Goal: Task Accomplishment & Management: Manage account settings

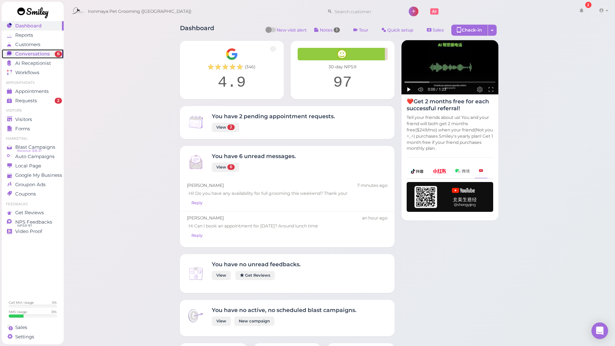
click at [27, 53] on span "Conversations" at bounding box center [32, 54] width 35 height 6
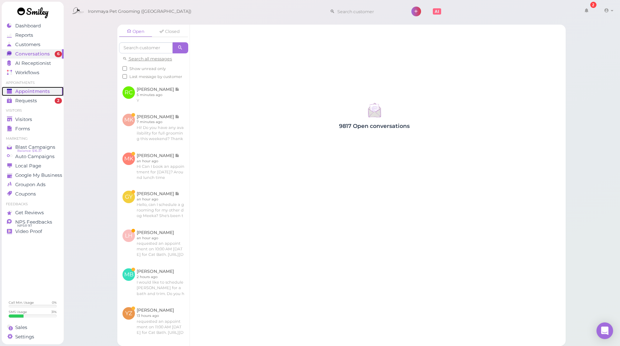
click at [42, 93] on span "Appointments" at bounding box center [32, 91] width 35 height 6
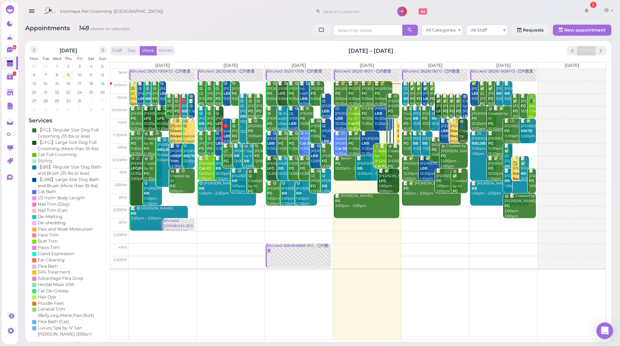
click at [543, 53] on div "Staff Day Week Month [DATE] – [DATE] [DATE]" at bounding box center [358, 50] width 497 height 9
click at [135, 47] on button "Day" at bounding box center [132, 50] width 17 height 9
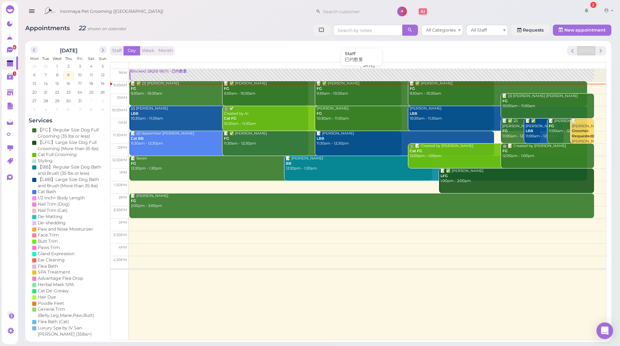
click at [152, 72] on div "Blocked: 28(29) 18(17) • 已约数量" at bounding box center [363, 71] width 464 height 5
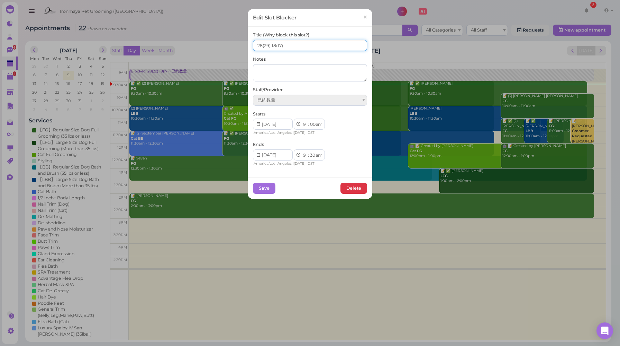
drag, startPoint x: 273, startPoint y: 44, endPoint x: 269, endPoint y: 44, distance: 3.8
click at [269, 44] on input "28(29) 18(17)" at bounding box center [310, 45] width 114 height 11
type input "28(29) 20(17)"
click at [263, 187] on button "Save" at bounding box center [264, 187] width 23 height 11
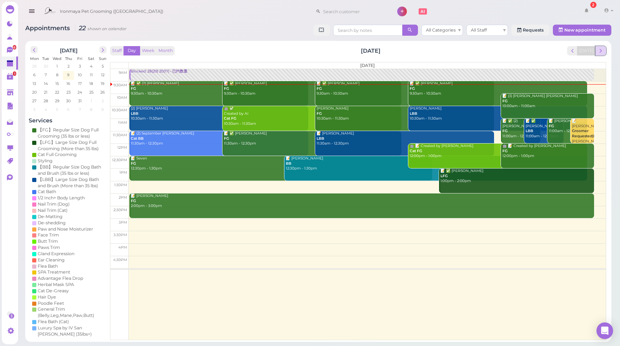
click at [603, 52] on span "next" at bounding box center [601, 50] width 7 height 7
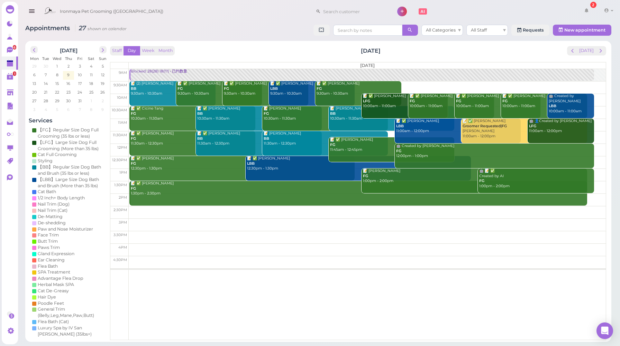
click at [154, 71] on div "Blocked: 28(28) 18(17) • 已约数量" at bounding box center [363, 71] width 464 height 5
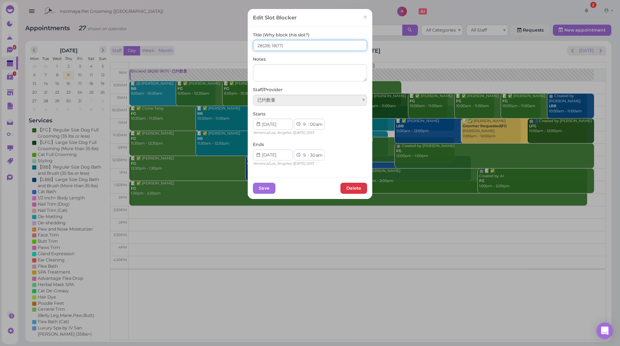
click at [273, 45] on input "28(28) 18(17)" at bounding box center [310, 45] width 114 height 11
type input "28(28) 19(17)"
click at [267, 190] on button "Save" at bounding box center [264, 187] width 23 height 11
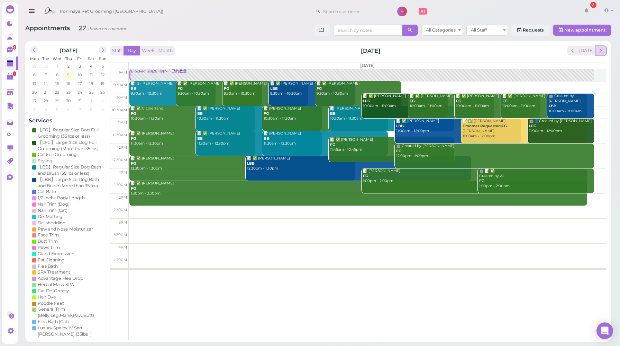
click at [604, 52] on span "next" at bounding box center [601, 50] width 7 height 7
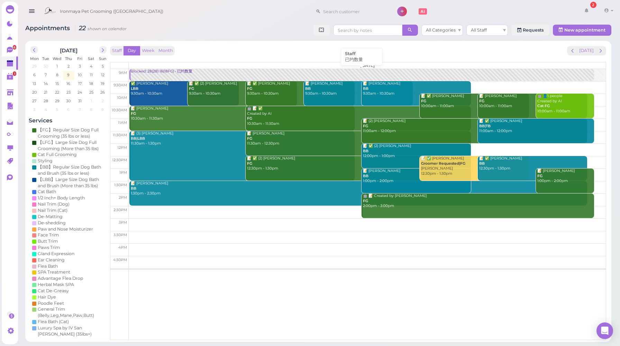
click at [149, 70] on div "Blocked: 28(28) 16(18FG) • 已约数量" at bounding box center [363, 71] width 464 height 5
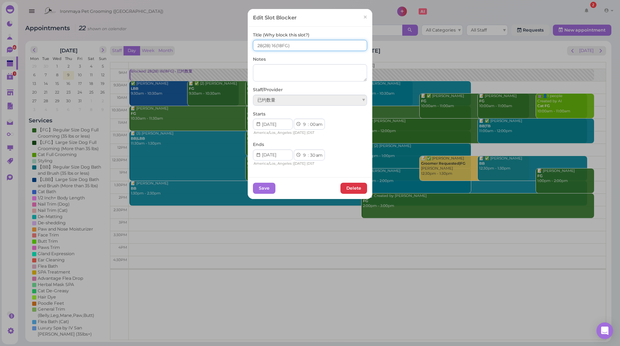
click at [258, 44] on input "28(28) 16(18FG)" at bounding box center [310, 45] width 114 height 11
type input "27(28) 16(18FG)"
click at [269, 187] on button "Save" at bounding box center [264, 187] width 23 height 11
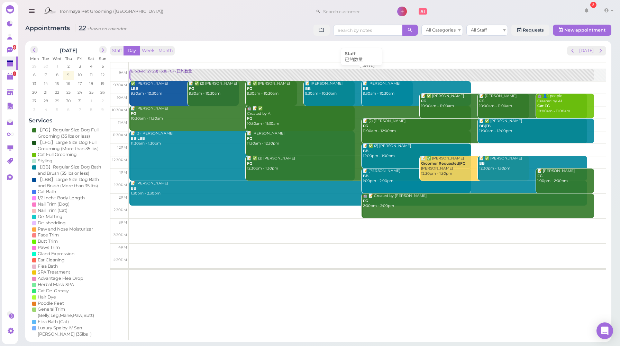
click at [161, 75] on link "Blocked: 27(28) 16(18FG) • 已约数量" at bounding box center [361, 75] width 465 height 12
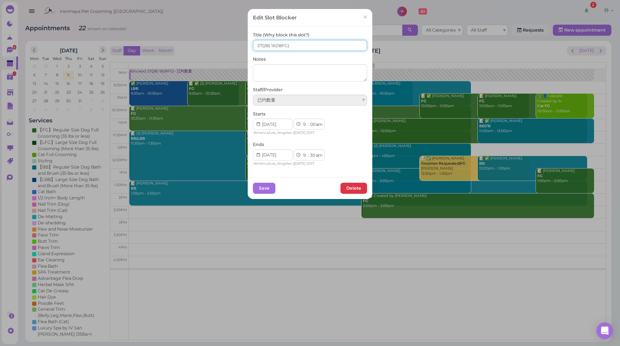
click at [272, 44] on input "27(28) 16(18FG)" at bounding box center [310, 45] width 114 height 11
type input "27(28) 15(18FG)"
click at [265, 188] on button "Save" at bounding box center [264, 187] width 23 height 11
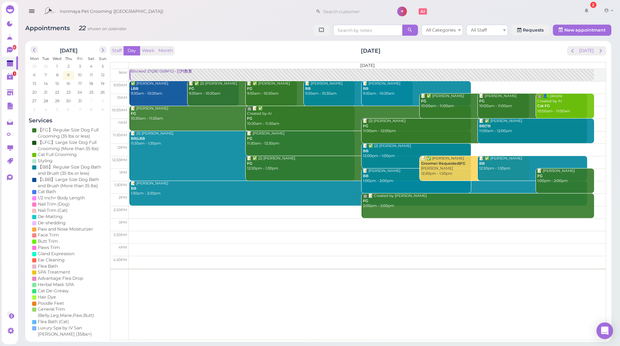
click at [162, 71] on div "Blocked: 27(28) 15(18FG) • 已约数量" at bounding box center [363, 71] width 464 height 5
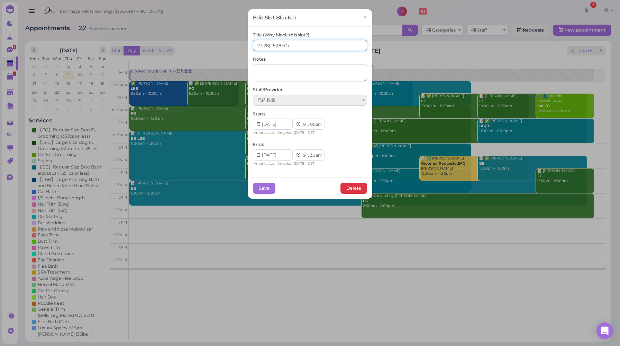
click at [259, 45] on input "27(28) 15(18FG)" at bounding box center [310, 45] width 114 height 11
type input "28(28) 15(18FG)"
click at [265, 186] on button "Save" at bounding box center [264, 187] width 23 height 11
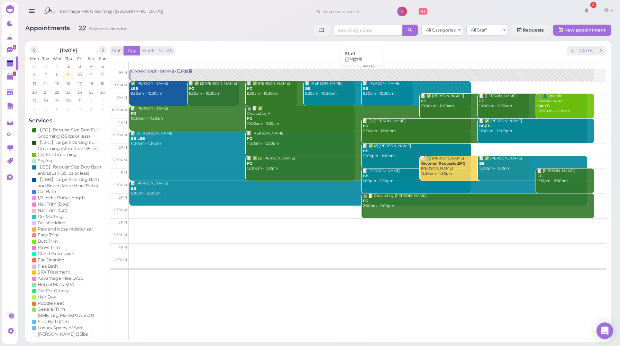
click at [173, 74] on link "Blocked: 28(28) 15(18FG) • 已约数量" at bounding box center [361, 75] width 465 height 12
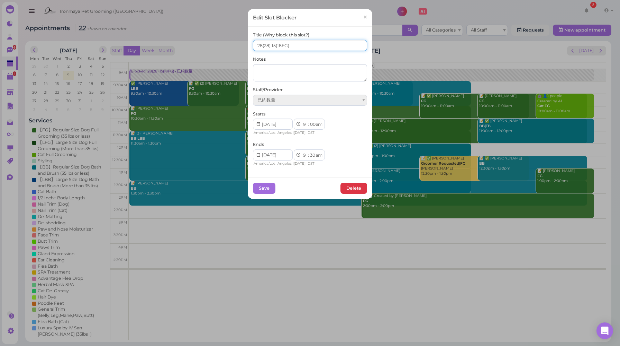
click at [272, 44] on input "28(28) 15(18FG)" at bounding box center [310, 45] width 114 height 11
type input "28(28) 16(18FG)"
click at [265, 190] on button "Save" at bounding box center [264, 187] width 23 height 11
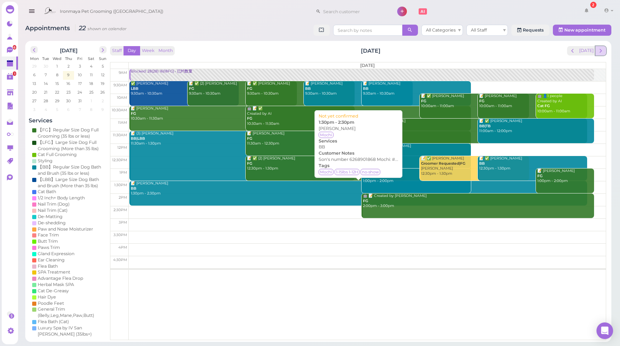
click at [602, 52] on span "next" at bounding box center [601, 50] width 7 height 7
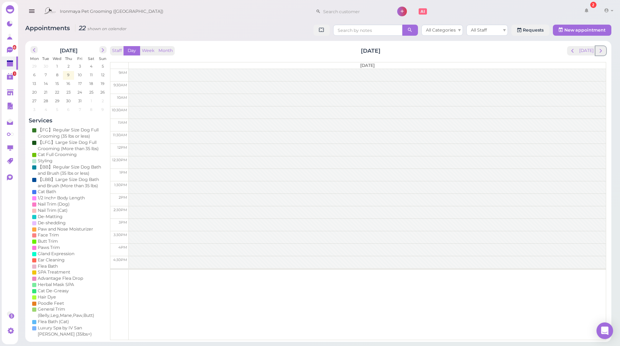
click at [602, 52] on span "next" at bounding box center [601, 50] width 7 height 7
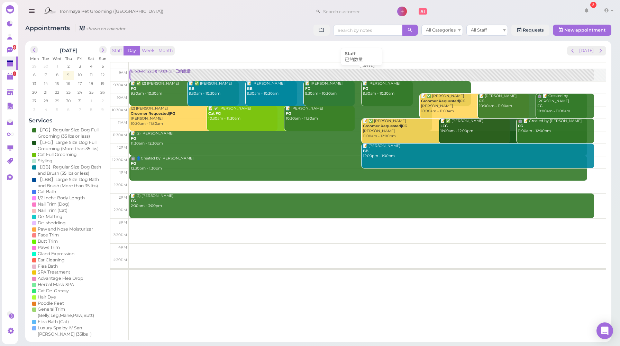
click at [177, 71] on div "Blocked: 22(31) 19(19FG) • 已约数量" at bounding box center [363, 71] width 464 height 5
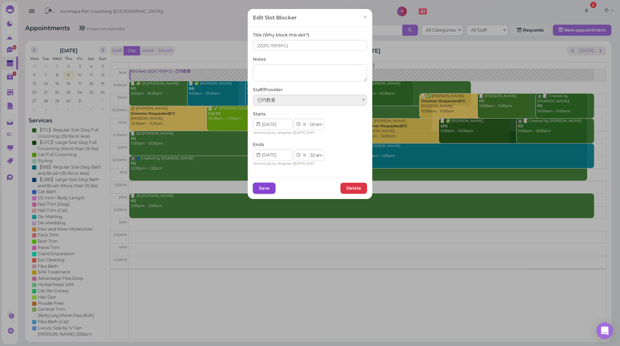
click at [260, 189] on button "Save" at bounding box center [264, 187] width 23 height 11
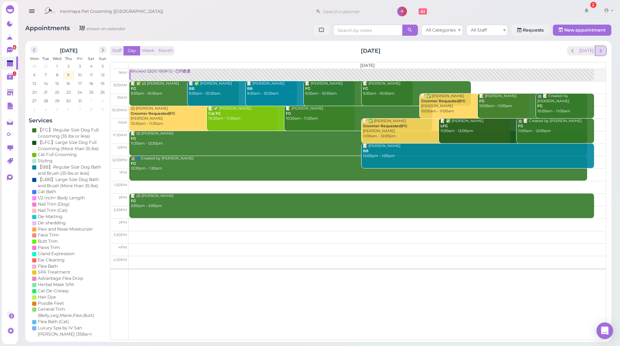
click at [606, 51] on button "next" at bounding box center [601, 50] width 11 height 9
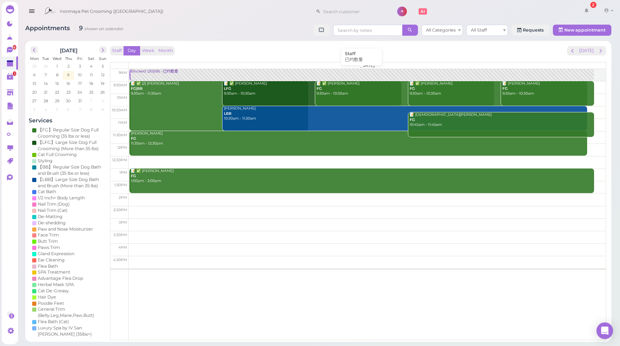
click at [149, 73] on div "Blocked: (30)(18) • 已约数量" at bounding box center [363, 71] width 464 height 5
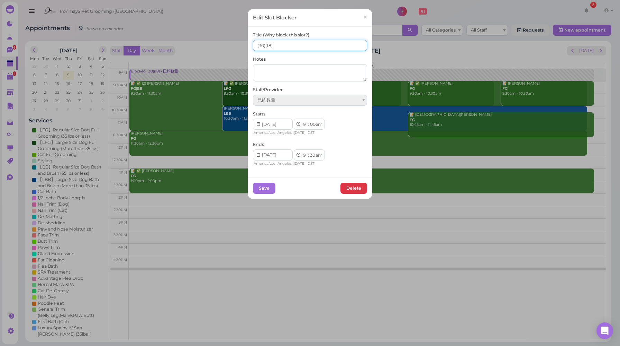
click at [254, 44] on input "(30)(18)" at bounding box center [310, 45] width 114 height 11
click at [268, 45] on input "10(30)(18)" at bounding box center [310, 45] width 114 height 11
type input "10(30) (18)"
click at [264, 186] on button "Save" at bounding box center [264, 187] width 23 height 11
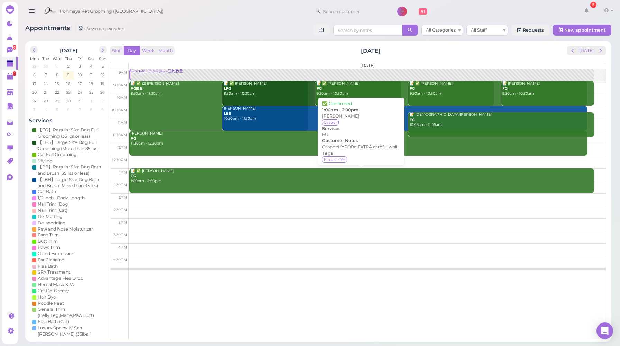
click at [257, 48] on div "Staff Day Week Month [DATE] [DATE]" at bounding box center [358, 50] width 497 height 9
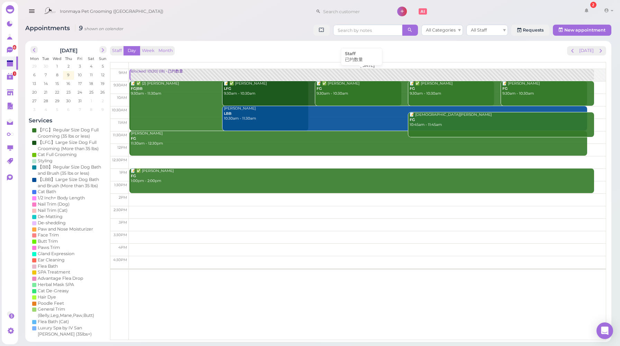
click at [169, 75] on link "Blocked: 10(30) (18) • 已约数量" at bounding box center [361, 75] width 465 height 12
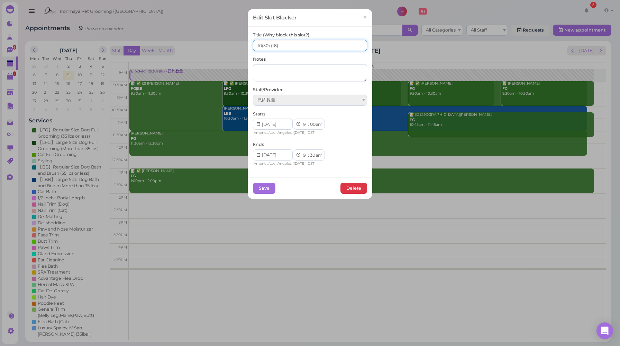
click at [268, 45] on input "10(30) (18)" at bounding box center [310, 45] width 114 height 11
type input "10(30) 8(18)"
click at [265, 189] on button "Save" at bounding box center [264, 187] width 23 height 11
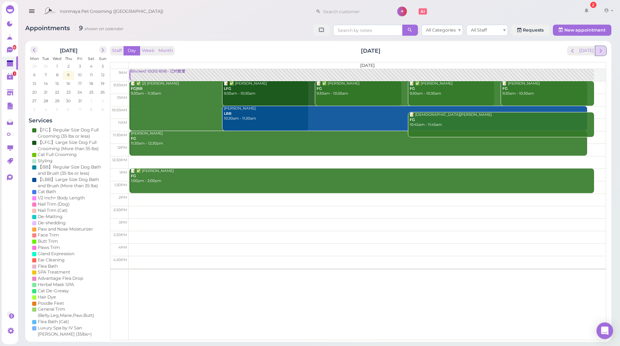
click at [606, 51] on button "next" at bounding box center [601, 50] width 11 height 9
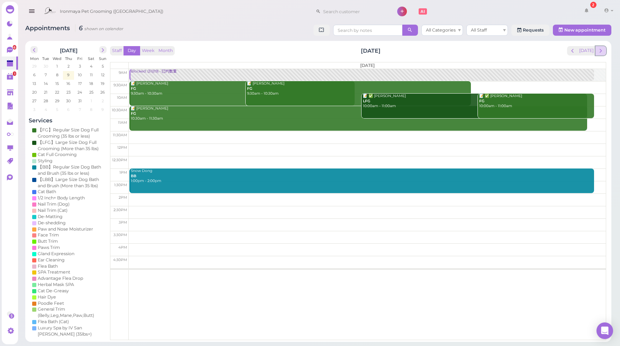
click at [606, 52] on button "next" at bounding box center [601, 50] width 11 height 9
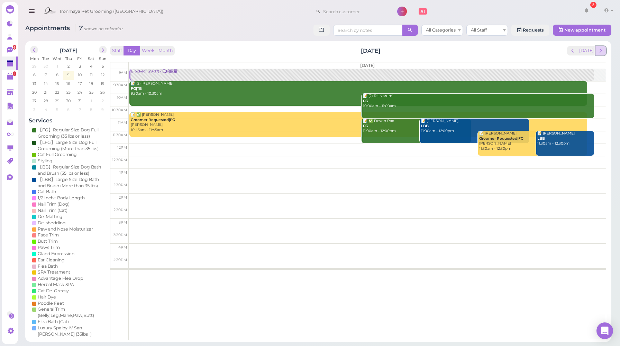
click at [600, 51] on span "next" at bounding box center [601, 50] width 7 height 7
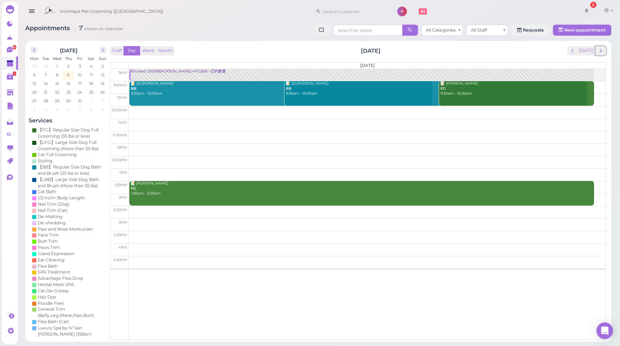
click at [600, 51] on span "next" at bounding box center [601, 50] width 7 height 7
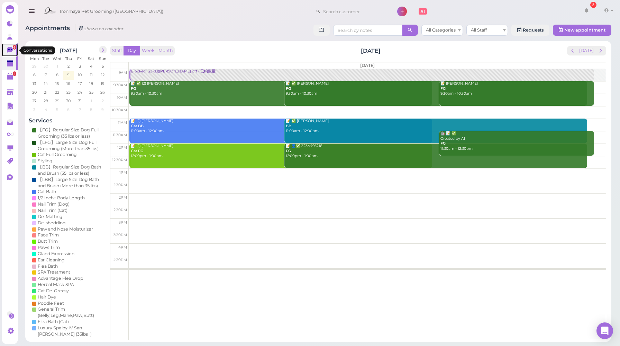
click at [8, 51] on icon at bounding box center [10, 50] width 6 height 6
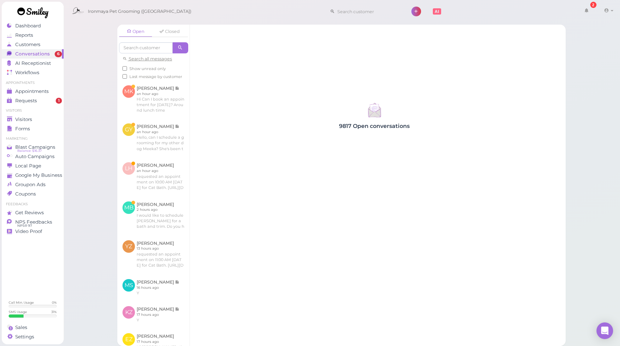
scroll to position [102, 0]
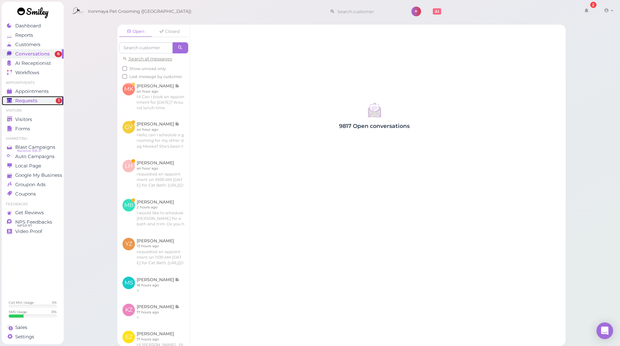
click at [22, 100] on span "Requests" at bounding box center [26, 101] width 22 height 6
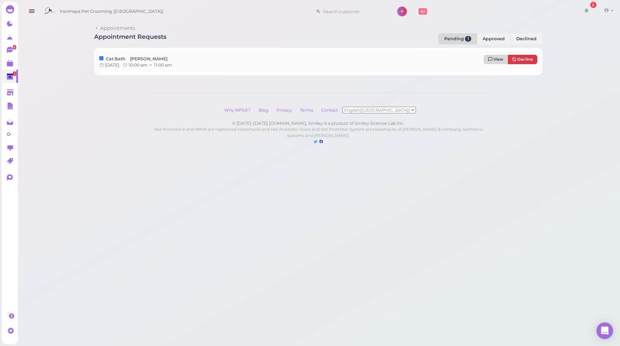
click at [499, 59] on span "View" at bounding box center [499, 59] width 10 height 5
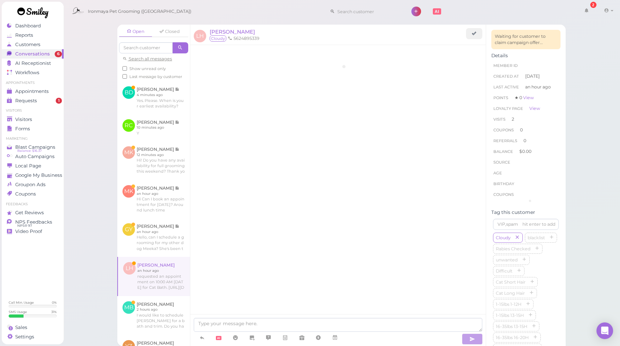
scroll to position [768, 0]
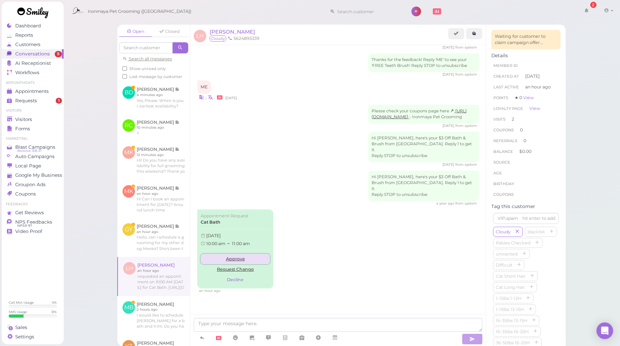
click at [236, 259] on link "Approve" at bounding box center [235, 258] width 69 height 10
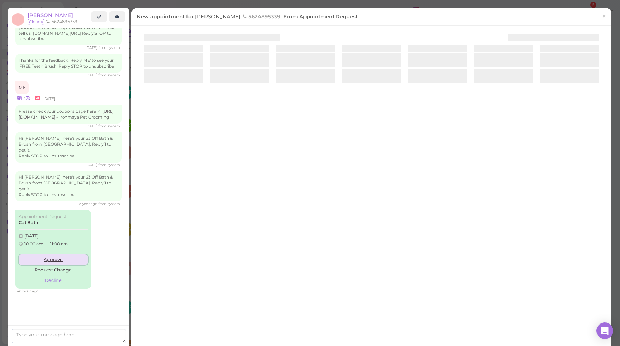
scroll to position [769, 0]
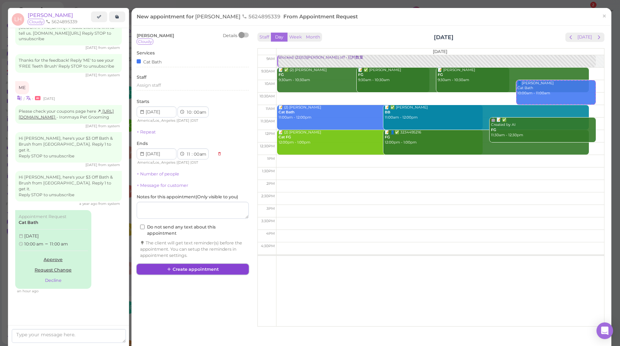
click at [210, 268] on button "Create appointment" at bounding box center [193, 268] width 112 height 11
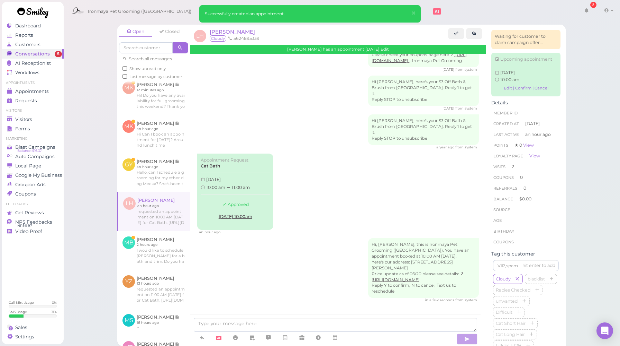
scroll to position [163, 0]
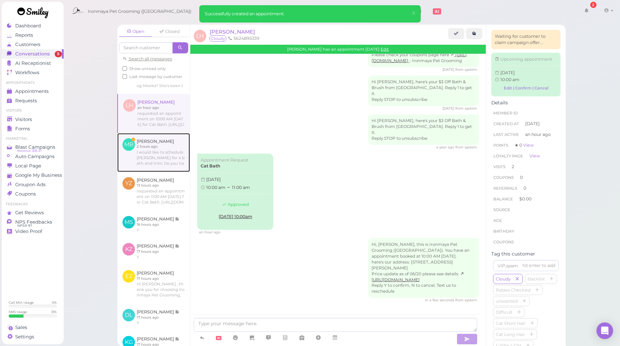
click at [162, 172] on link at bounding box center [153, 152] width 73 height 39
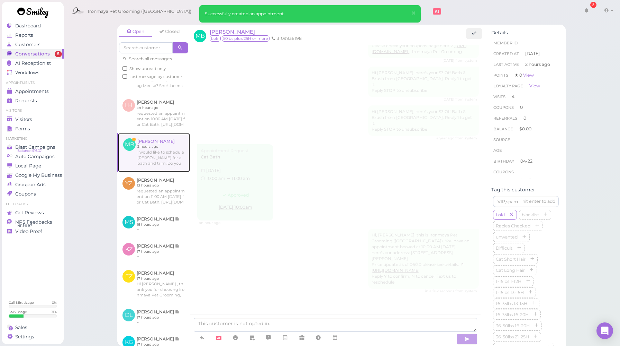
scroll to position [841, 0]
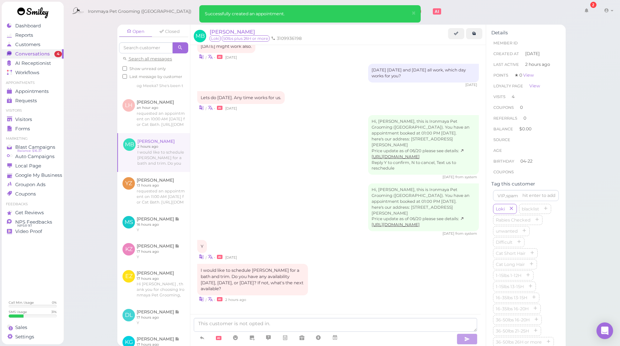
click at [263, 175] on div "[DATE] from system" at bounding box center [338, 177] width 282 height 5
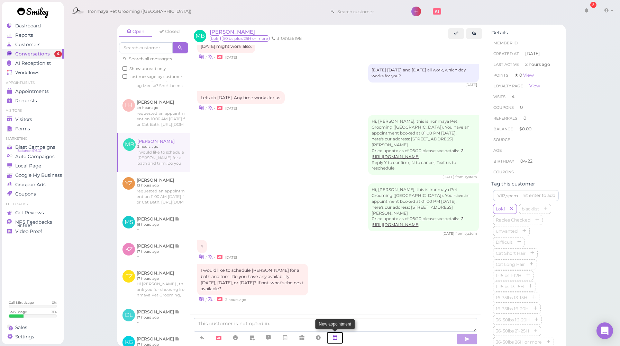
click at [336, 338] on icon at bounding box center [335, 337] width 6 height 7
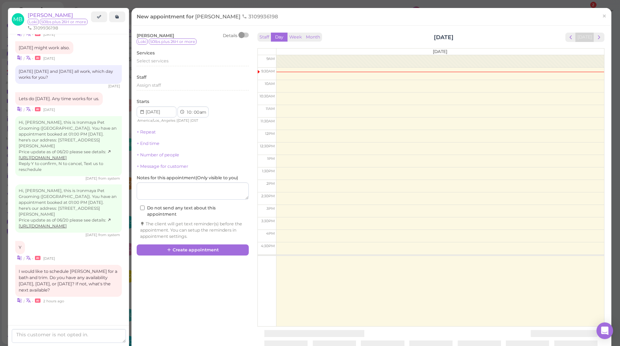
scroll to position [866, 0]
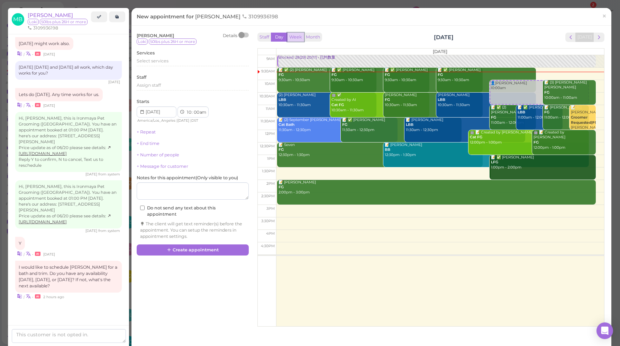
click at [301, 37] on button "Week" at bounding box center [295, 37] width 17 height 9
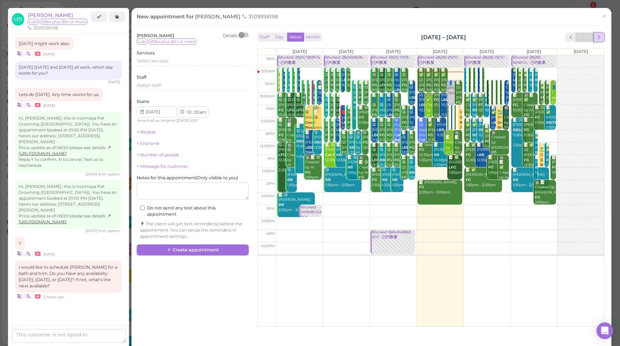
click at [596, 35] on span "next" at bounding box center [599, 37] width 7 height 7
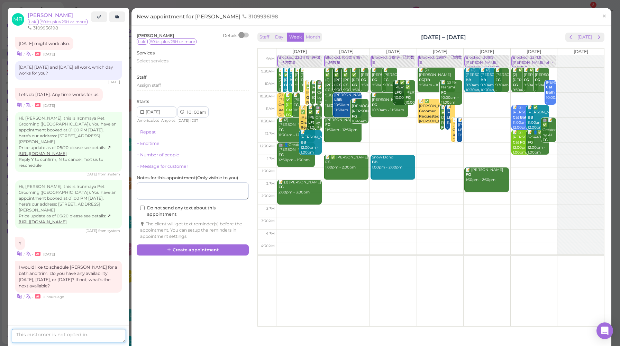
click at [90, 336] on textarea at bounding box center [69, 336] width 114 height 14
type textarea "The soonest availability is [DATE]. Does 11am work for you?"
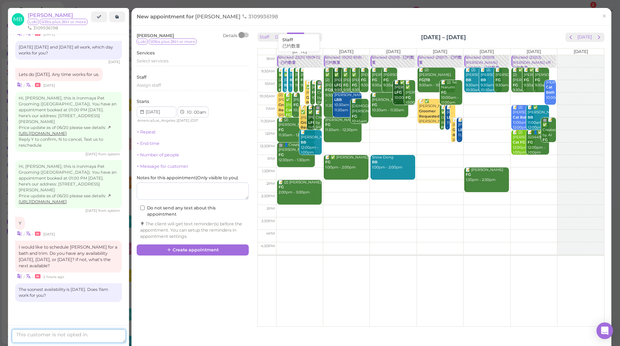
scroll to position [201, 0]
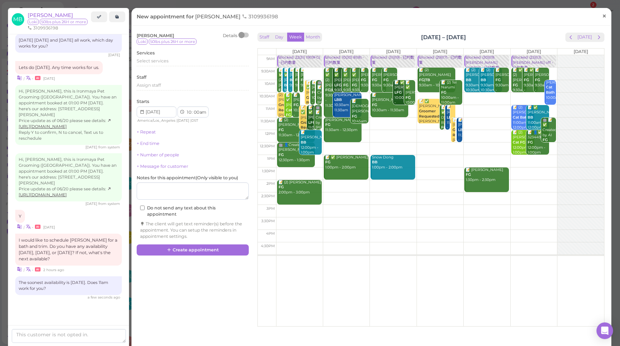
click at [598, 18] on link "×" at bounding box center [604, 16] width 13 height 16
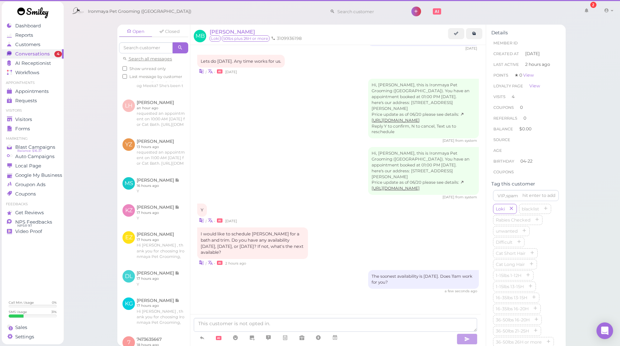
scroll to position [847, 0]
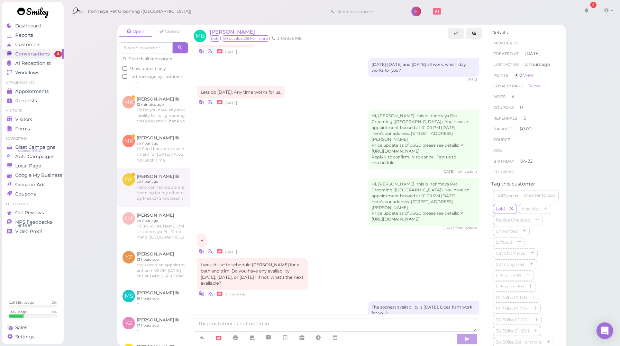
scroll to position [97, 0]
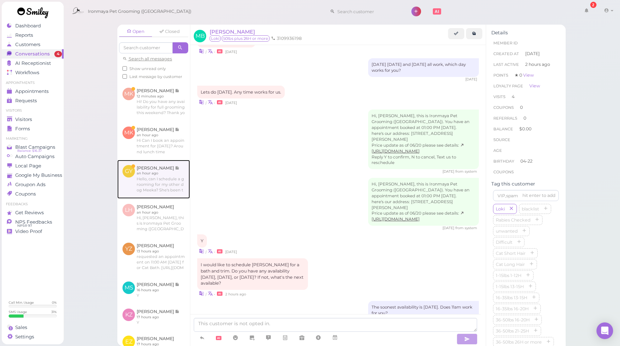
click at [149, 196] on link at bounding box center [153, 179] width 73 height 39
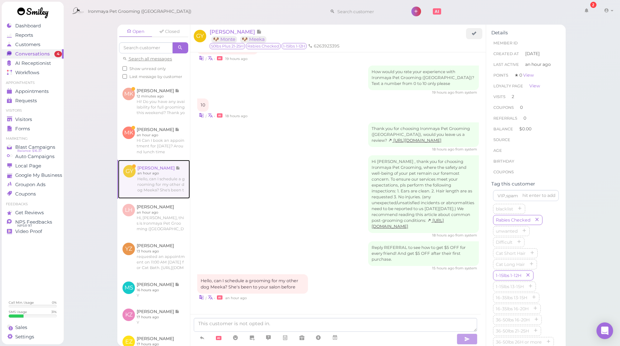
scroll to position [859, 0]
click at [287, 221] on div "Hi [PERSON_NAME] , thank you for choosing Ironmaya Pet Grooming, where the safe…" at bounding box center [338, 196] width 282 height 82
click at [229, 33] on span "[PERSON_NAME]" at bounding box center [233, 31] width 47 height 7
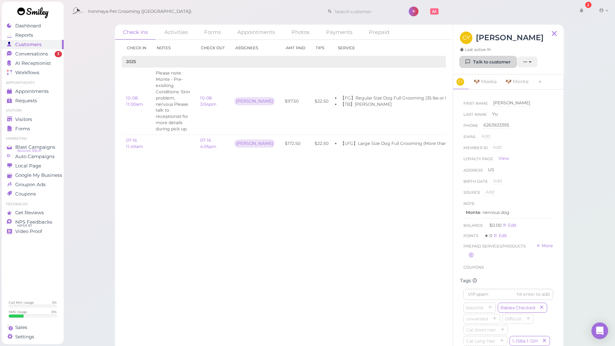
click at [488, 64] on link "Talk to customer" at bounding box center [488, 61] width 56 height 11
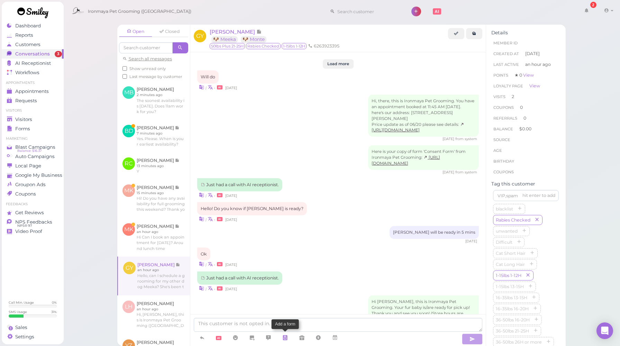
scroll to position [859, 0]
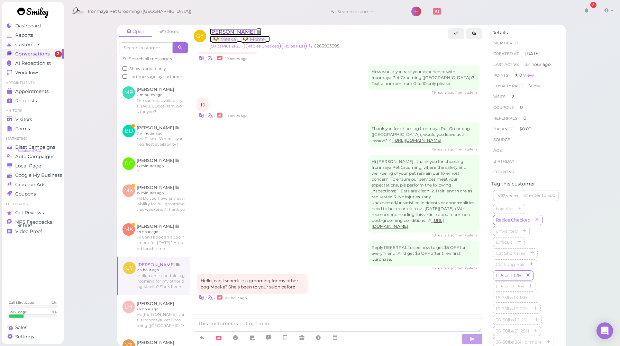
click at [223, 31] on span "[PERSON_NAME]" at bounding box center [233, 31] width 47 height 7
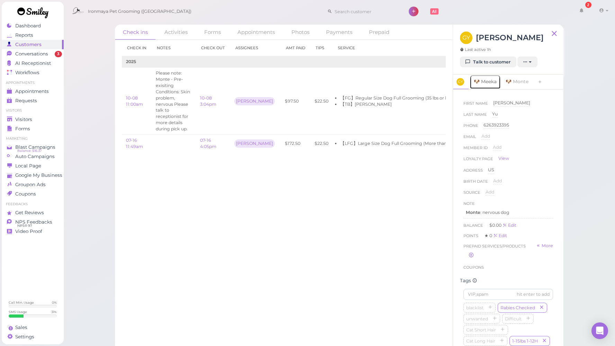
click at [484, 83] on link "🐶 Meeka" at bounding box center [485, 81] width 31 height 15
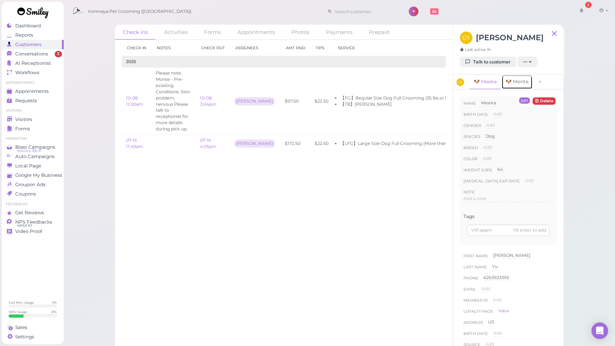
click at [520, 83] on link "🐶 Monte" at bounding box center [517, 81] width 31 height 15
click at [489, 83] on link "🐶 Meeka" at bounding box center [485, 81] width 31 height 15
click at [494, 65] on link "Talk to customer" at bounding box center [488, 61] width 56 height 11
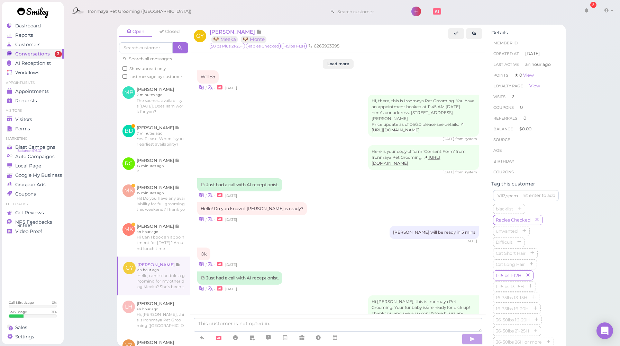
scroll to position [859, 0]
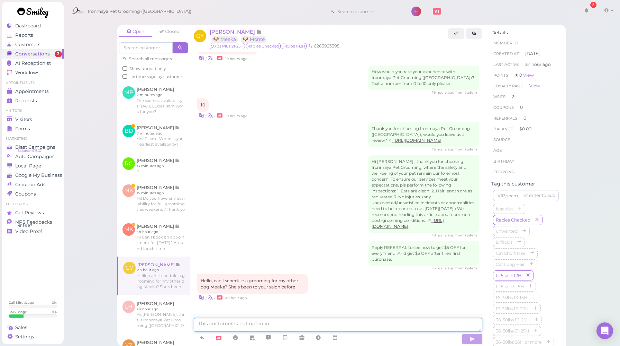
click at [249, 325] on textarea at bounding box center [338, 325] width 289 height 14
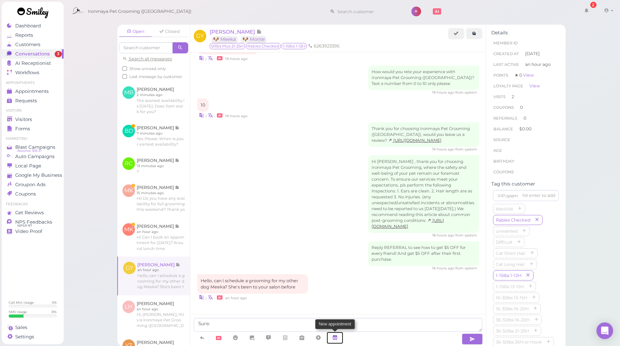
click at [336, 340] on icon at bounding box center [335, 337] width 6 height 7
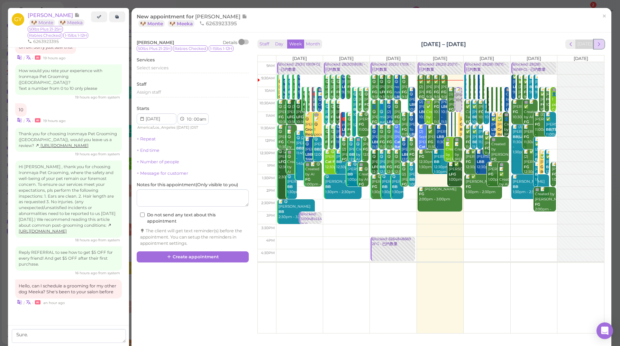
click at [596, 43] on span "next" at bounding box center [599, 44] width 7 height 7
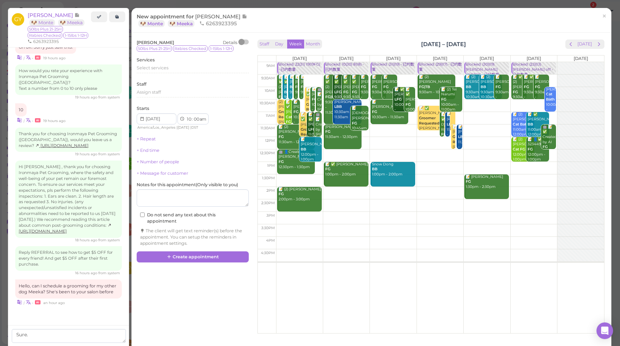
click at [602, 18] on span "×" at bounding box center [604, 16] width 5 height 10
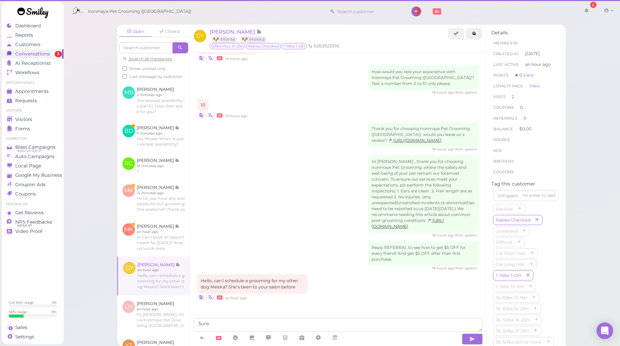
scroll to position [859, 0]
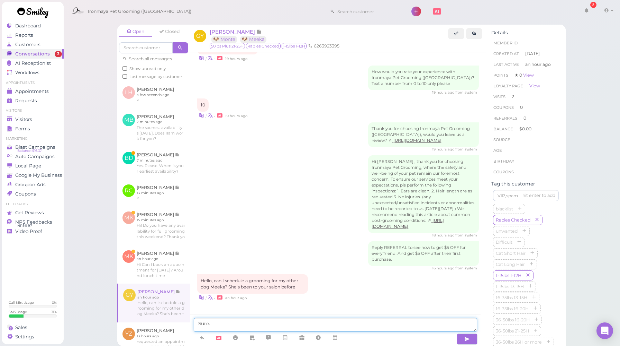
click at [219, 327] on textarea "Sure." at bounding box center [336, 325] width 284 height 14
type textarea "Sure. We have [DATE] to [DATE] available."
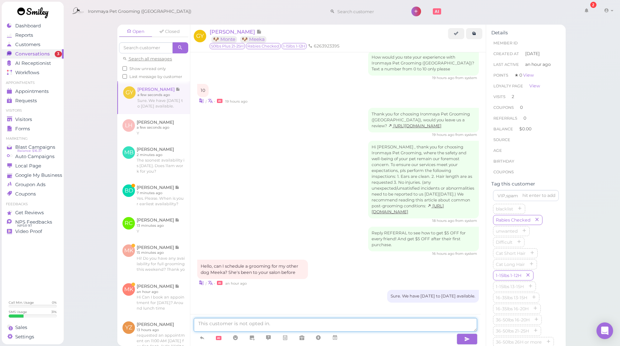
scroll to position [875, 0]
click at [331, 321] on textarea at bounding box center [336, 325] width 284 height 14
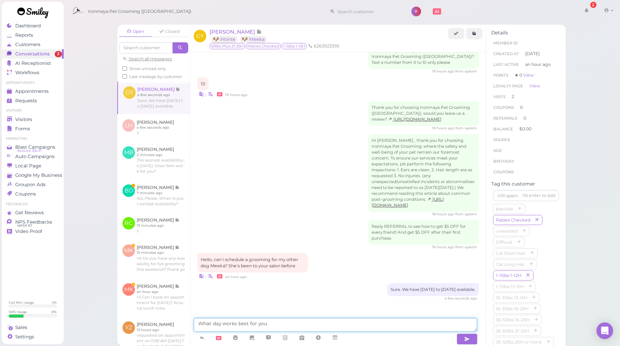
type textarea "What day works best for you?"
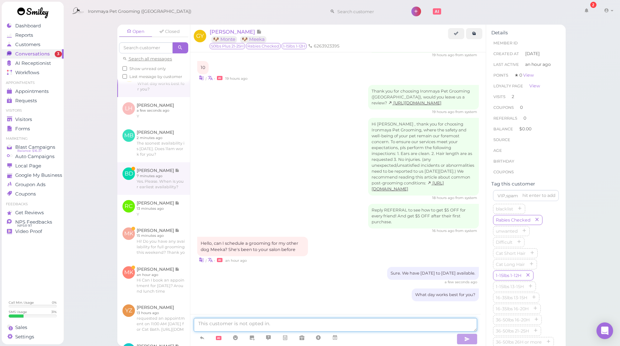
scroll to position [17, 0]
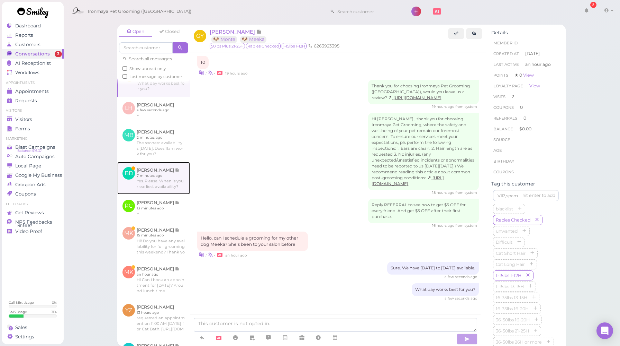
click at [171, 187] on link at bounding box center [153, 178] width 73 height 33
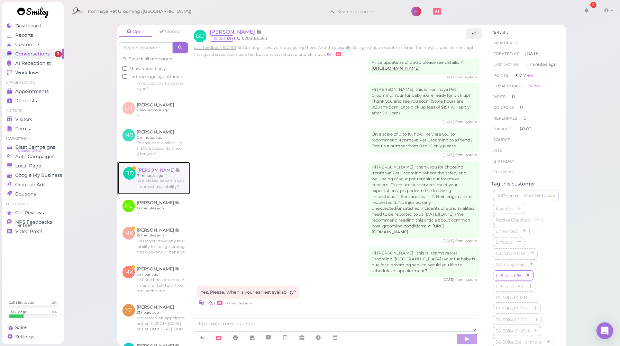
scroll to position [869, 0]
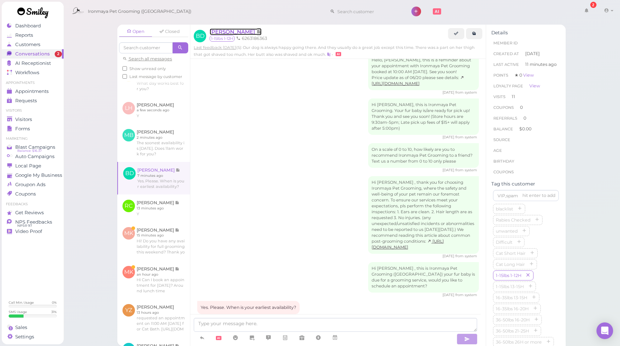
click at [227, 33] on span "[PERSON_NAME]" at bounding box center [233, 31] width 47 height 7
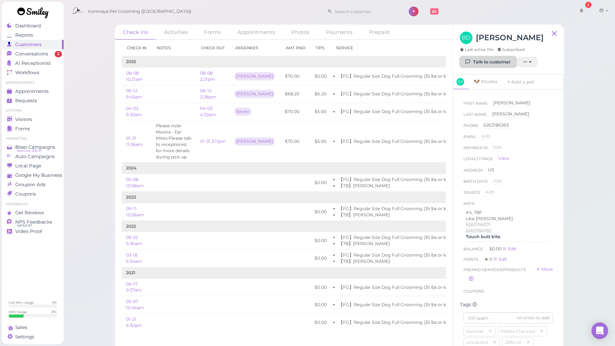
click at [475, 62] on link "Talk to customer" at bounding box center [488, 61] width 56 height 11
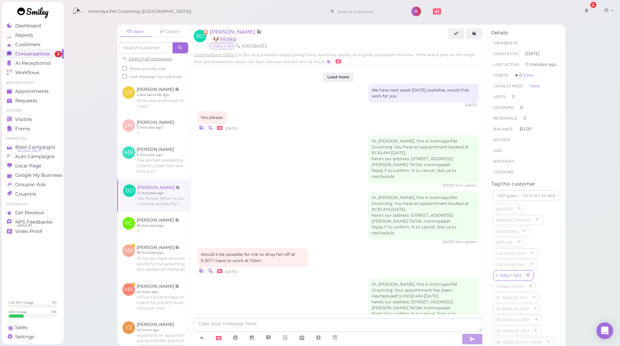
scroll to position [876, 0]
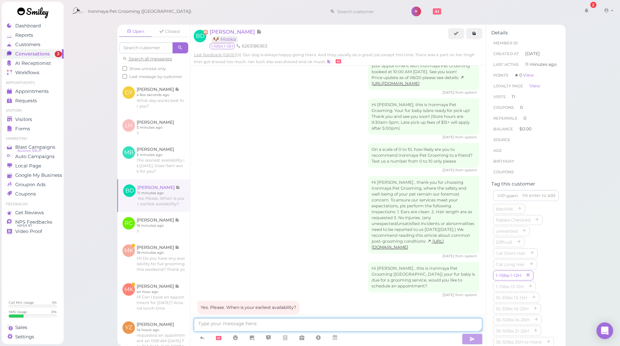
click at [270, 321] on textarea at bounding box center [338, 325] width 289 height 14
type textarea "[DATE]. Does that work for you?"
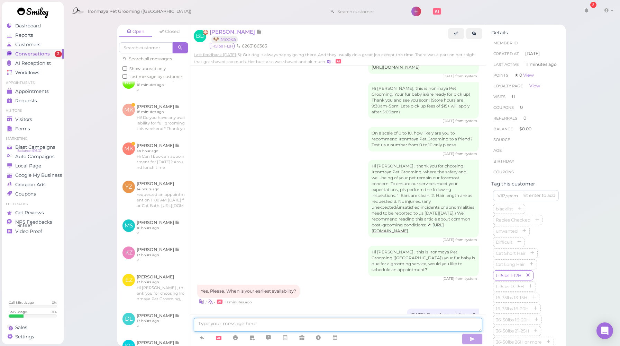
scroll to position [142, 0]
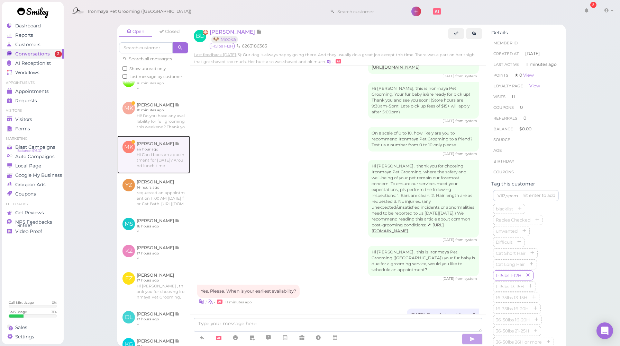
click at [159, 170] on link at bounding box center [153, 154] width 73 height 38
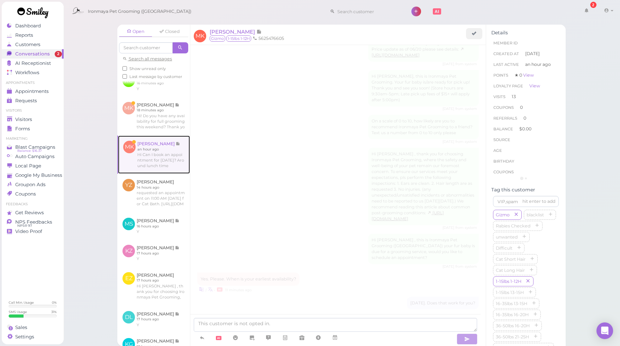
scroll to position [970, 0]
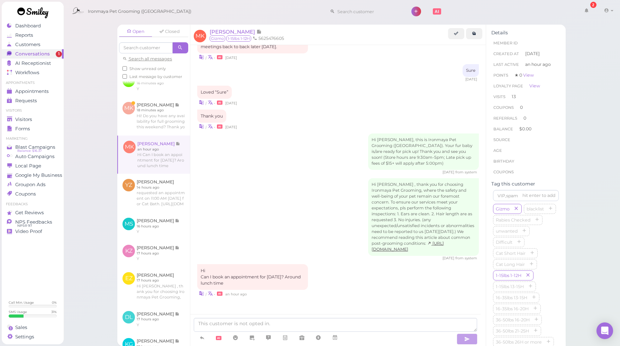
click at [332, 220] on div "Hi [PERSON_NAME] , thank you for choosing Ironmaya Pet Grooming, where the safe…" at bounding box center [338, 219] width 282 height 82
click at [287, 222] on div "Hi [PERSON_NAME] , thank you for choosing Ironmaya Pet Grooming, where the safe…" at bounding box center [338, 219] width 282 height 82
click at [233, 33] on span "[PERSON_NAME]" at bounding box center [233, 31] width 47 height 7
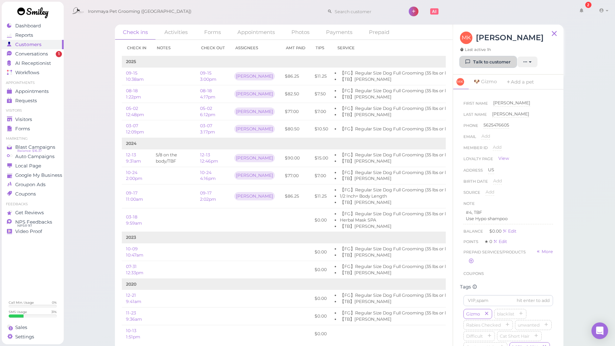
click at [476, 62] on link "Talk to customer" at bounding box center [488, 61] width 56 height 11
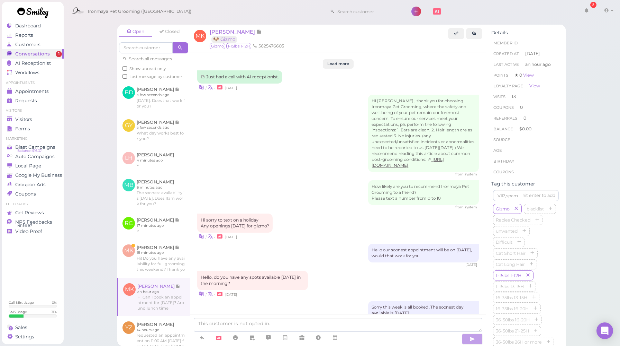
scroll to position [970, 0]
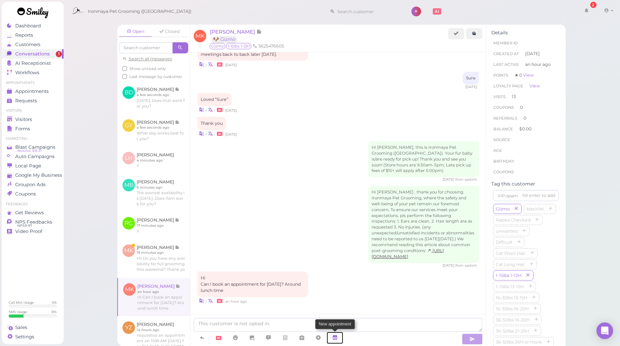
click at [339, 336] on link at bounding box center [335, 337] width 17 height 12
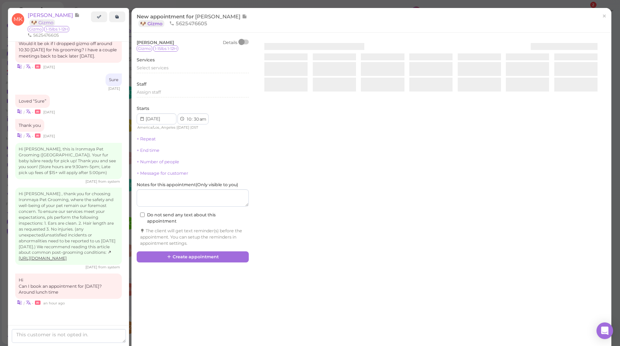
scroll to position [995, 0]
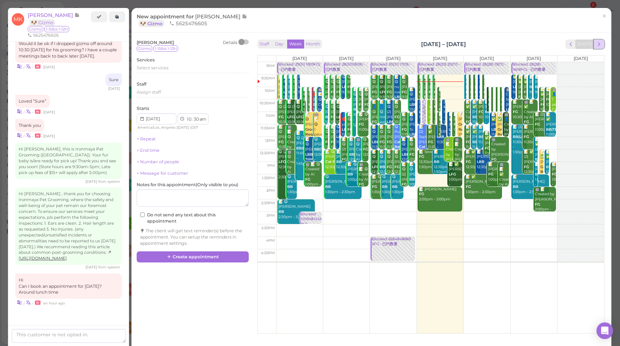
click at [596, 44] on span "next" at bounding box center [599, 44] width 7 height 7
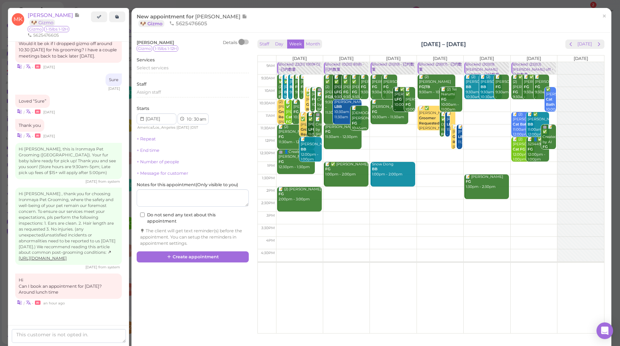
click at [364, 139] on td at bounding box center [440, 143] width 328 height 12
type input "[DATE]"
select select "12"
select select "00"
select select "pm"
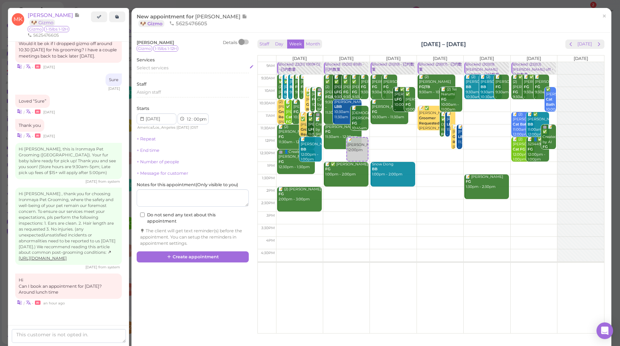
click at [158, 69] on span "Select services" at bounding box center [153, 67] width 32 height 5
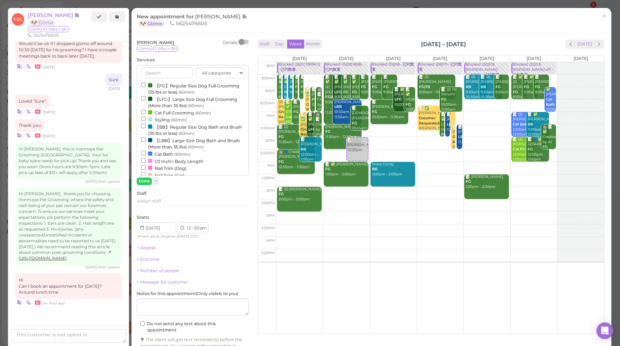
click at [187, 86] on label "【FG】Regular Size Dog Full Grooming (35 lbs or less) (60min)" at bounding box center [192, 89] width 103 height 14
click at [146, 86] on input "【FG】Regular Size Dog Full Grooming (35 lbs or less) (60min)" at bounding box center [143, 84] width 5 height 5
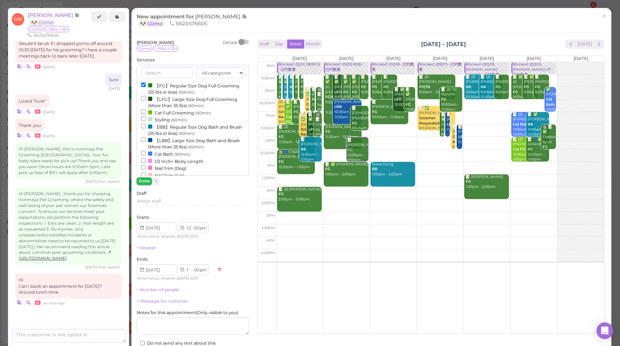
click at [144, 181] on button "Done" at bounding box center [144, 180] width 15 height 7
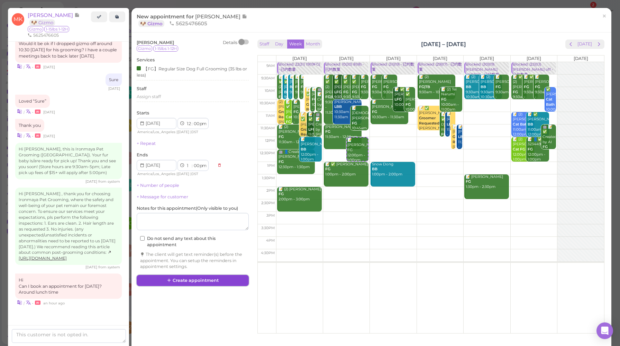
click at [203, 280] on button "Create appointment" at bounding box center [193, 280] width 112 height 11
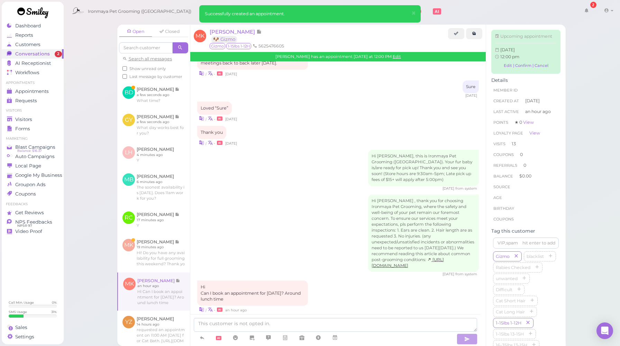
scroll to position [1042, 0]
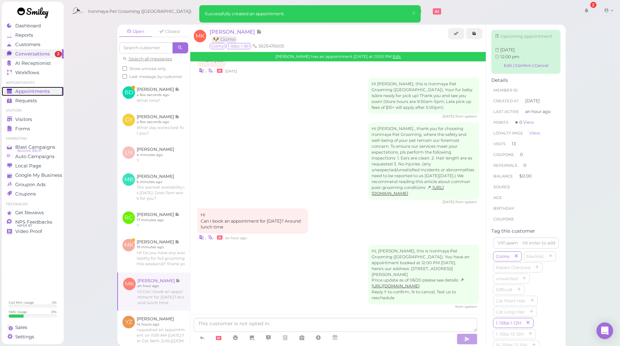
click at [26, 91] on span "Appointments" at bounding box center [32, 91] width 35 height 6
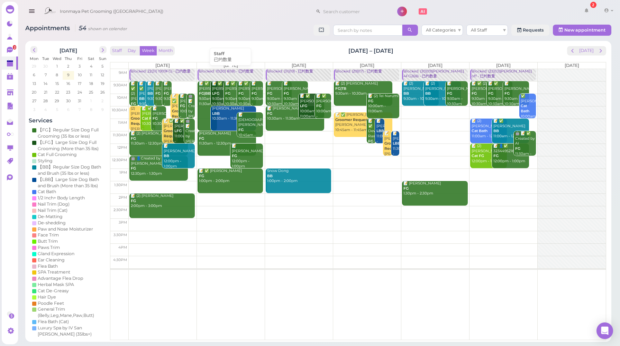
click at [226, 71] on div "Blocked: 10(30) 8(18) • 已约数量" at bounding box center [231, 71] width 64 height 5
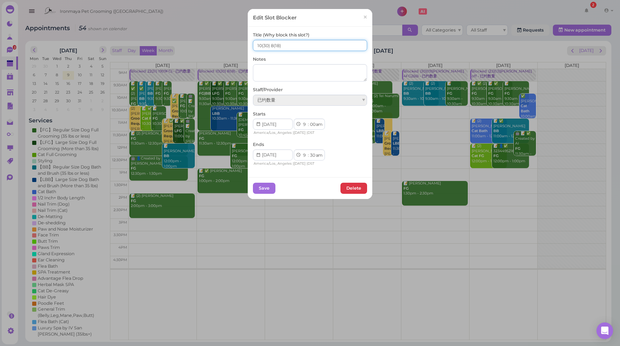
click at [259, 44] on input "10(30) 8(18)" at bounding box center [310, 45] width 114 height 11
click at [268, 45] on input "11(30) 8(18)" at bounding box center [310, 45] width 114 height 11
type input "11(30) 9(18)"
click at [264, 190] on button "Save" at bounding box center [264, 187] width 23 height 11
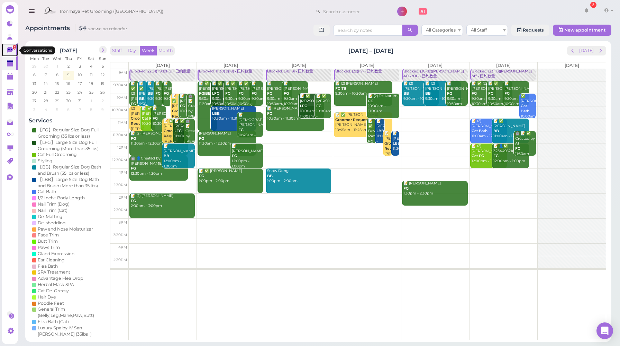
click at [10, 51] on icon at bounding box center [10, 50] width 6 height 6
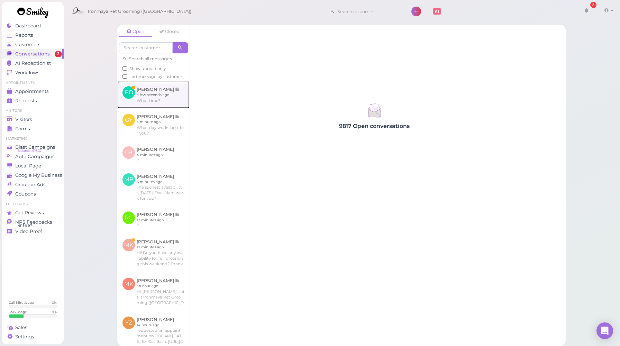
click at [142, 100] on link at bounding box center [153, 94] width 72 height 27
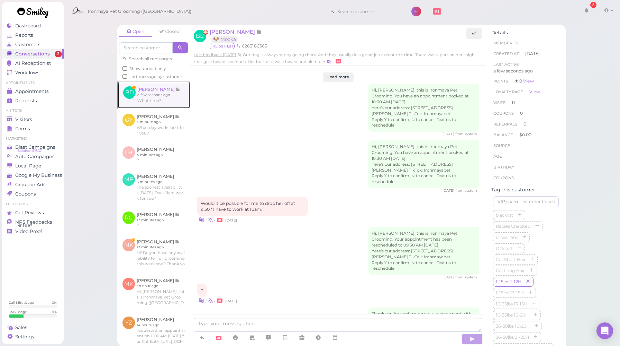
scroll to position [870, 0]
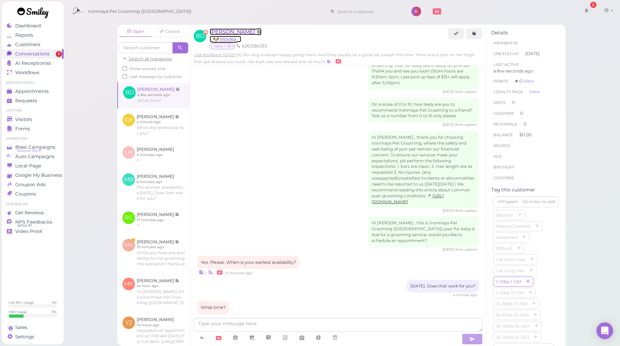
click at [231, 32] on span "[PERSON_NAME]" at bounding box center [233, 31] width 47 height 7
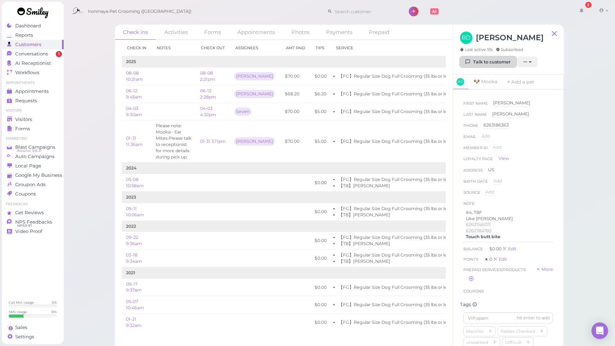
click at [476, 65] on link "Talk to customer" at bounding box center [488, 61] width 56 height 11
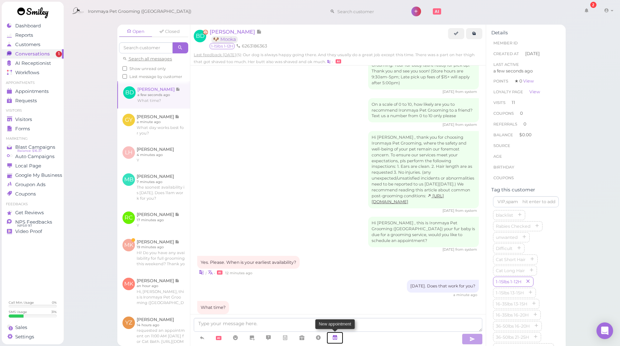
click at [334, 335] on icon at bounding box center [335, 337] width 6 height 7
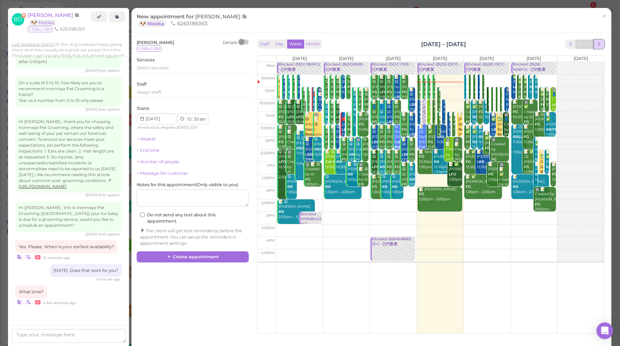
click at [596, 46] on span "next" at bounding box center [599, 44] width 7 height 7
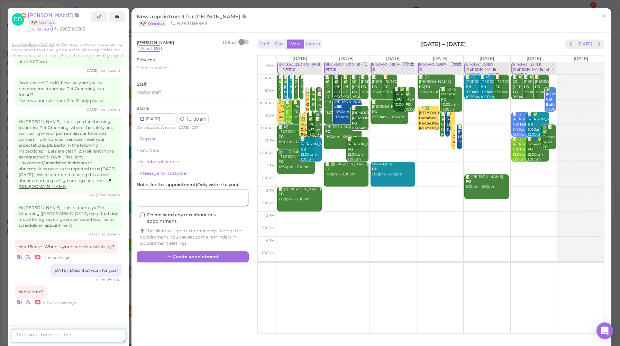
click at [92, 337] on textarea at bounding box center [69, 336] width 114 height 14
click at [88, 337] on textarea at bounding box center [69, 336] width 114 height 14
type textarea "How about 11m"
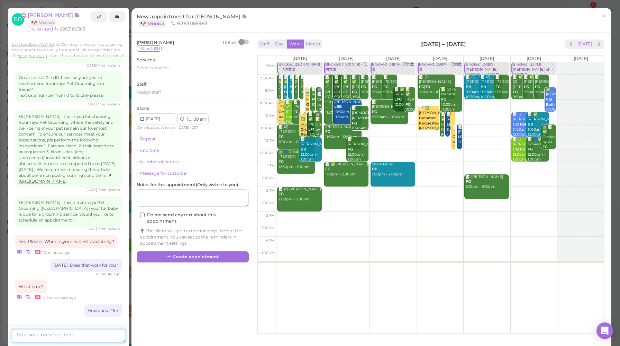
scroll to position [925, 0]
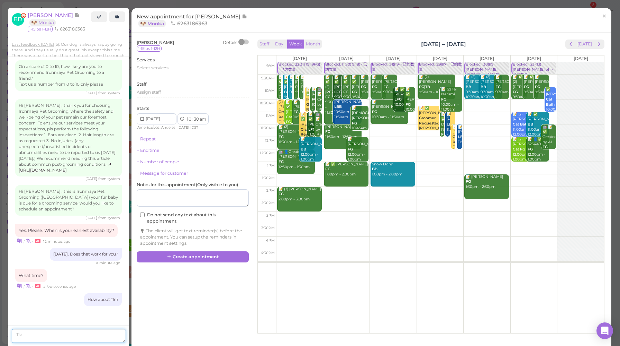
type textarea "11am"
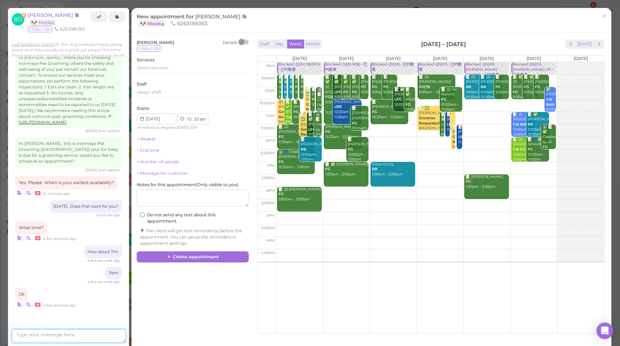
scroll to position [975, 0]
click at [321, 114] on td at bounding box center [440, 118] width 328 height 12
type input "[DATE]"
select select "11"
select select "00"
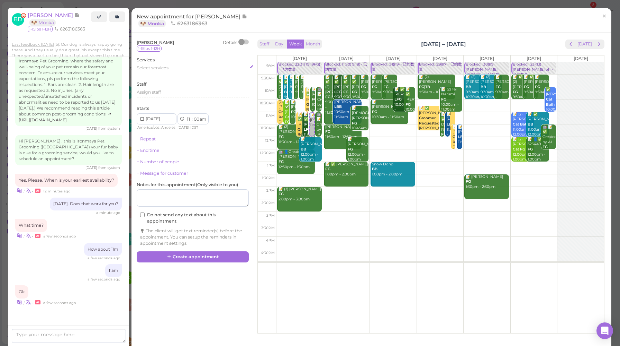
click at [162, 69] on span "Select services" at bounding box center [153, 67] width 32 height 5
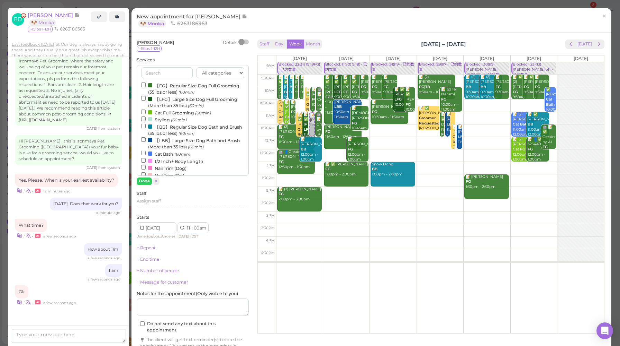
click at [182, 87] on label "【FG】Regular Size Dog Full Grooming (35 lbs or less) (60min)" at bounding box center [192, 89] width 103 height 14
click at [146, 87] on input "【FG】Regular Size Dog Full Grooming (35 lbs or less) (60min)" at bounding box center [143, 84] width 5 height 5
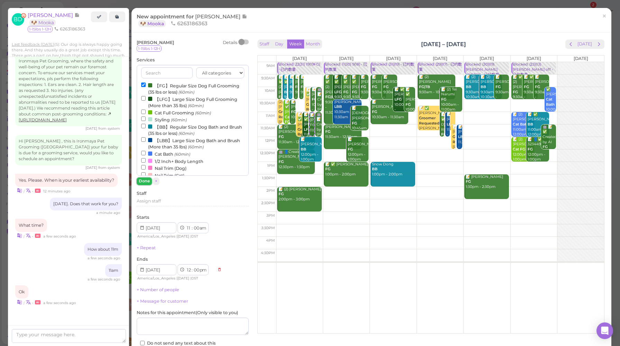
click at [144, 179] on button "Done" at bounding box center [144, 180] width 15 height 7
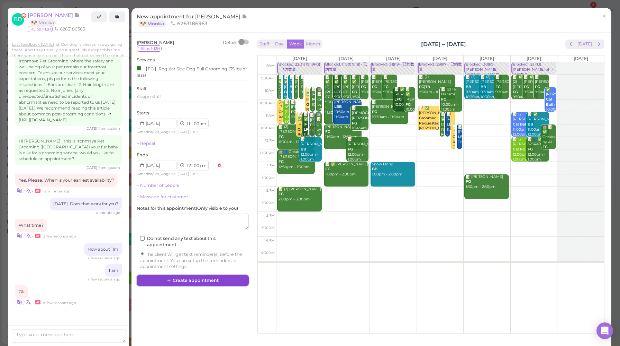
click at [182, 280] on button "Create appointment" at bounding box center [193, 280] width 112 height 11
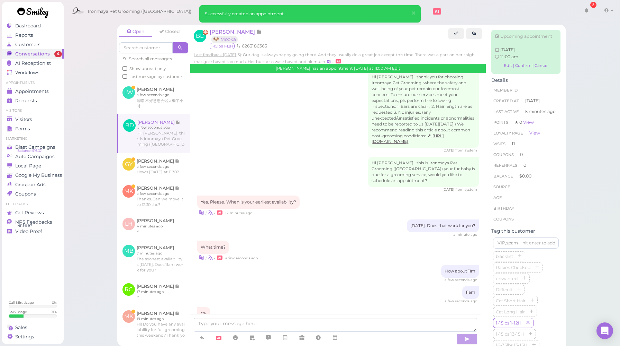
scroll to position [1012, 0]
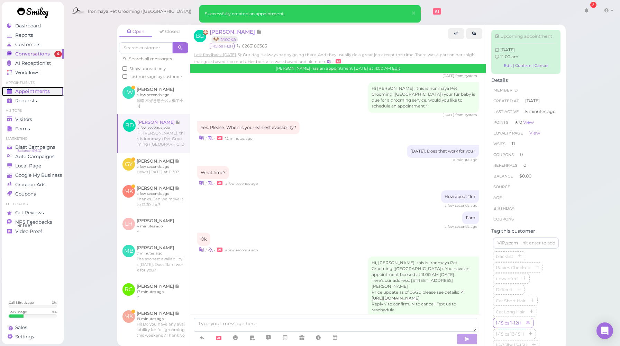
click at [24, 90] on span "Appointments" at bounding box center [32, 91] width 35 height 6
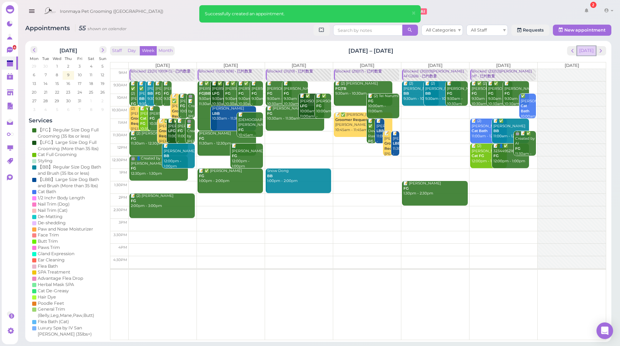
click at [586, 53] on button "[DATE]" at bounding box center [587, 50] width 19 height 9
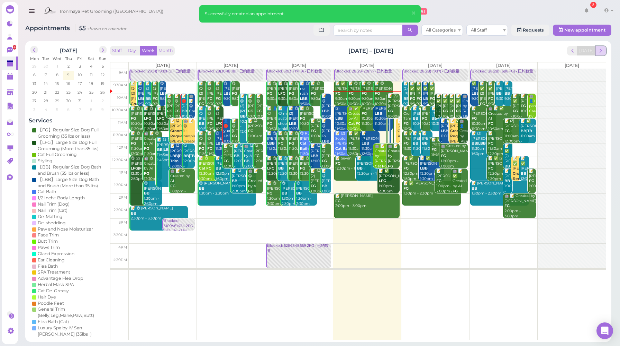
click at [600, 53] on span "next" at bounding box center [601, 50] width 7 height 7
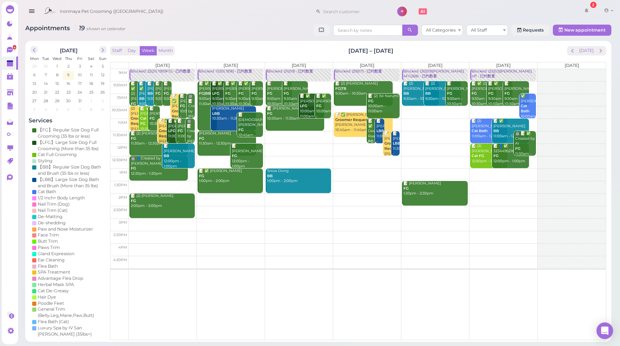
click at [155, 73] on div "Blocked: 22(31) 19(19FG) • 已约数量" at bounding box center [163, 71] width 64 height 5
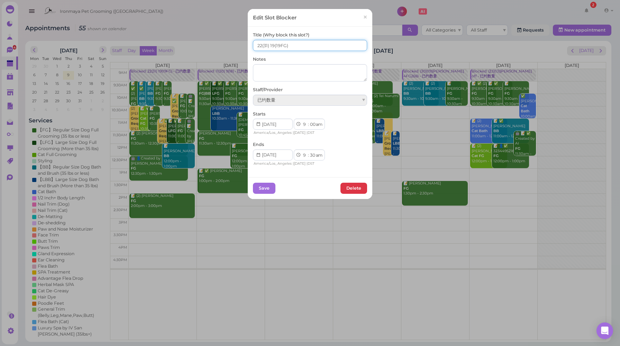
click at [259, 45] on input "22(31) 19(19FG)" at bounding box center [310, 45] width 114 height 11
click at [268, 45] on input "23(31) 19(19FG)" at bounding box center [310, 45] width 114 height 11
type input "23(31) 20(19FG)"
click at [259, 190] on button "Save" at bounding box center [264, 187] width 23 height 11
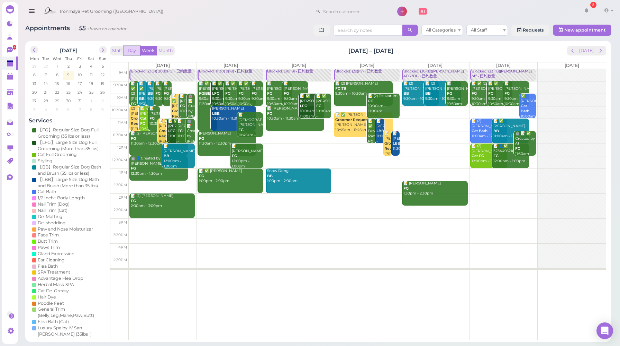
click at [133, 52] on button "Day" at bounding box center [132, 50] width 17 height 9
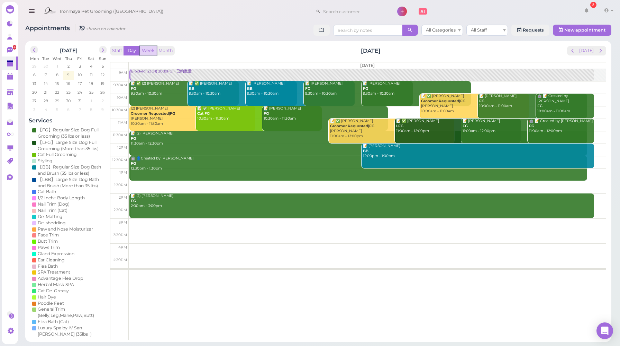
click at [145, 49] on button "Week" at bounding box center [148, 50] width 17 height 9
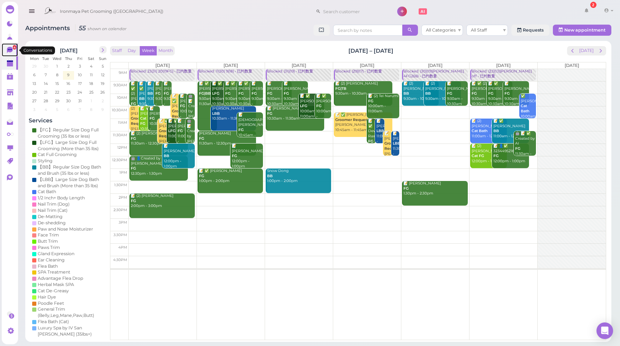
click at [9, 49] on icon at bounding box center [10, 50] width 6 height 6
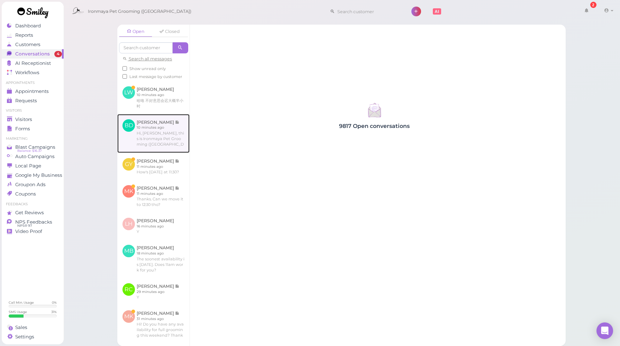
click at [161, 120] on link at bounding box center [153, 133] width 72 height 39
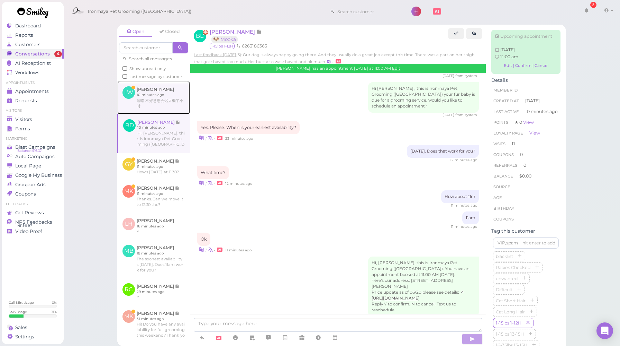
click at [163, 112] on link at bounding box center [153, 97] width 73 height 33
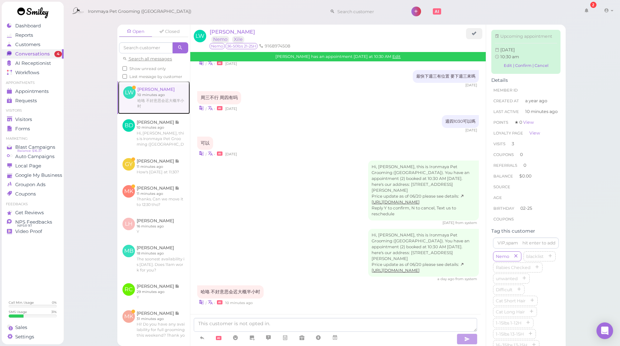
scroll to position [767, 0]
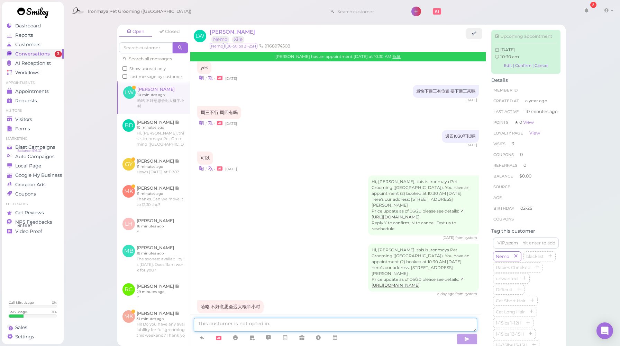
click at [254, 324] on textarea at bounding box center [336, 325] width 284 height 14
type textarea "^^ ok"
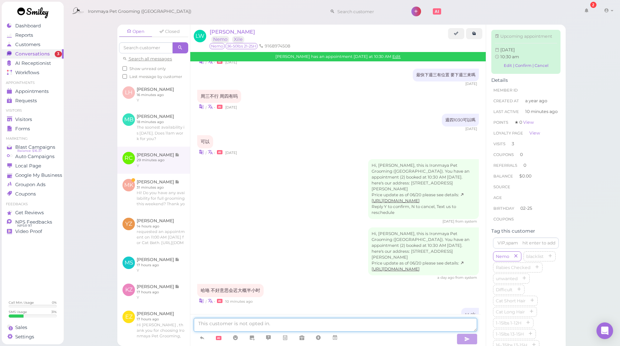
scroll to position [138, 0]
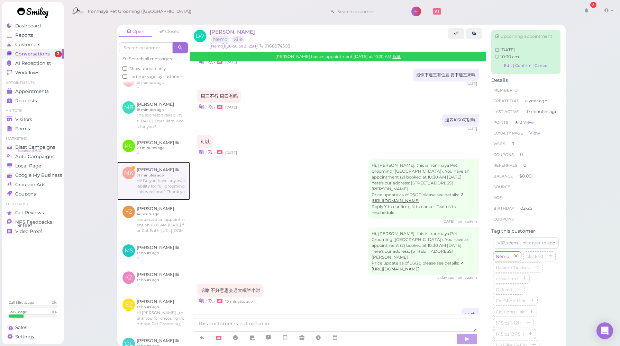
click at [152, 200] on link at bounding box center [153, 180] width 73 height 39
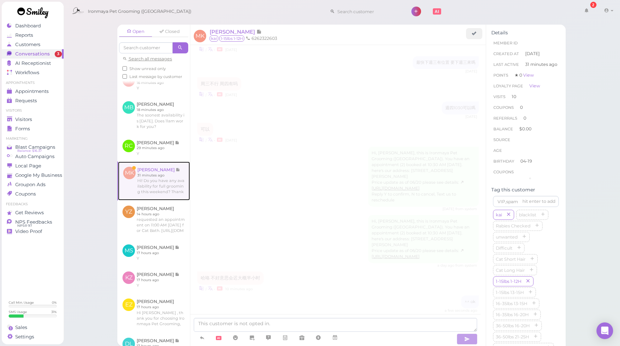
scroll to position [1015, 0]
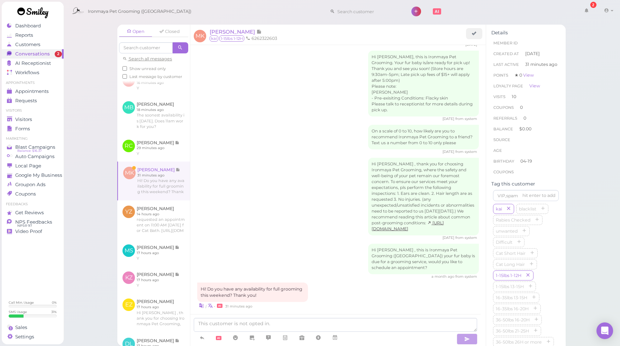
click at [304, 254] on div "Hi [PERSON_NAME] , this is Ironmaya Pet Grooming ([GEOGRAPHIC_DATA]) your fur b…" at bounding box center [338, 260] width 282 height 35
click at [334, 336] on icon at bounding box center [335, 337] width 6 height 7
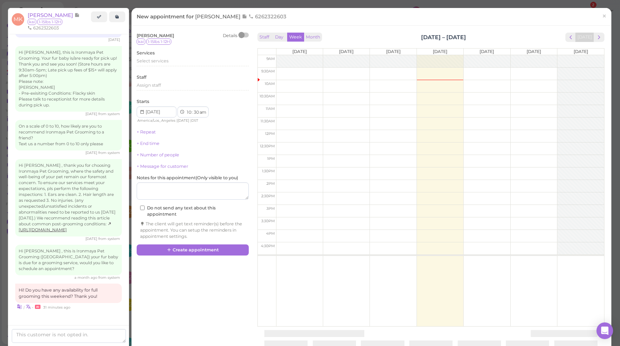
scroll to position [1062, 0]
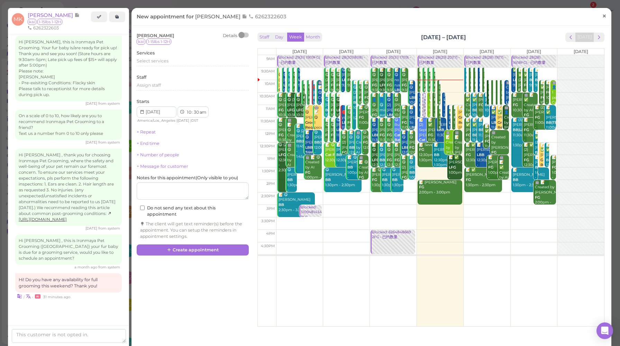
click at [602, 17] on span "×" at bounding box center [604, 16] width 5 height 10
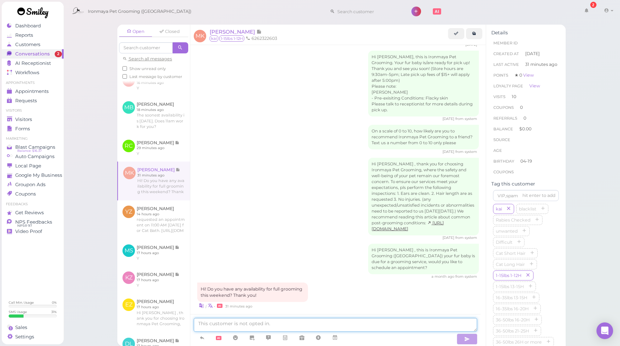
click at [221, 327] on textarea at bounding box center [336, 325] width 284 height 14
click at [296, 320] on textarea at bounding box center [336, 325] width 284 height 14
click at [294, 321] on textarea at bounding box center [336, 325] width 284 height 14
click at [226, 324] on textarea at bounding box center [336, 325] width 284 height 14
click at [347, 324] on textarea "This weekend id fully booked. But we are happy to book you" at bounding box center [336, 325] width 284 height 14
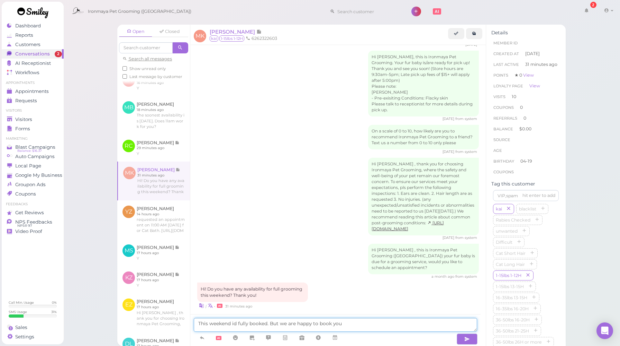
drag, startPoint x: 233, startPoint y: 323, endPoint x: 236, endPoint y: 322, distance: 3.5
click at [236, 322] on textarea "This weekend id fully booked. But we are happy to book you" at bounding box center [336, 325] width 284 height 14
drag, startPoint x: 238, startPoint y: 324, endPoint x: 266, endPoint y: 325, distance: 28.4
click at [266, 325] on textarea "This weekend is fully booked. But we are happy to book you" at bounding box center [336, 325] width 284 height 14
click at [270, 324] on textarea "This weekend is reserved. But we are happy to book you" at bounding box center [336, 325] width 284 height 14
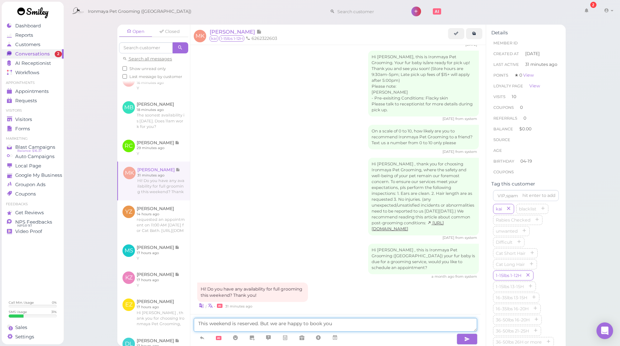
click at [346, 327] on textarea "This weekend is reserved. But we are happy to book you" at bounding box center [336, 325] width 284 height 14
click at [407, 324] on textarea "This weekend is reserved. But we are happy to book you for next week from [DATE…" at bounding box center [336, 325] width 284 height 14
drag, startPoint x: 444, startPoint y: 323, endPoint x: 198, endPoint y: 327, distance: 246.2
click at [198, 327] on textarea "This weekend is reserved. But we are happy to book you for next week from [DATE…" at bounding box center [336, 325] width 284 height 14
type textarea "This weekend is reserved. But we are happy to book you for next week from [DATE…"
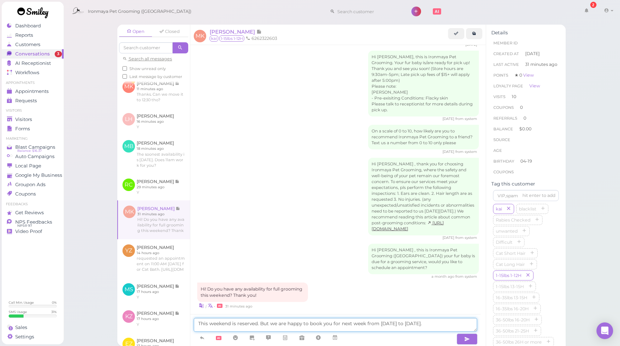
scroll to position [177, 0]
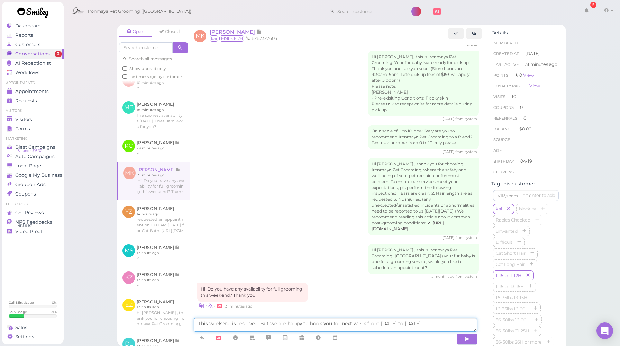
click at [443, 326] on textarea "This weekend is reserved. But we are happy to book you for next week from [DATE…" at bounding box center [336, 325] width 284 height 14
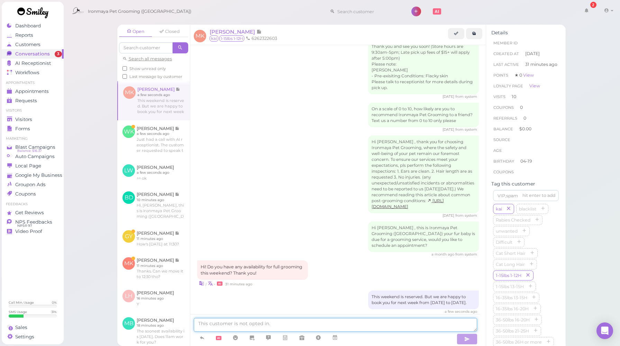
scroll to position [1042, 0]
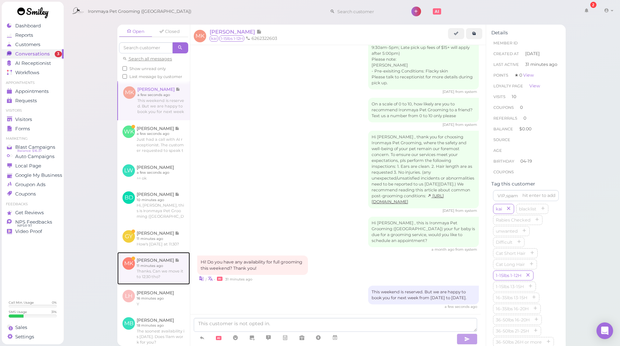
click at [155, 274] on link at bounding box center [153, 268] width 73 height 33
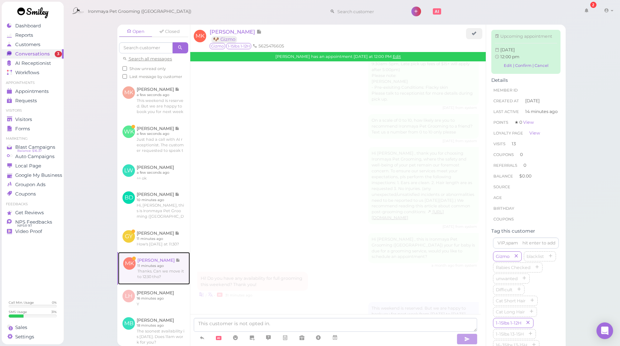
scroll to position [956, 0]
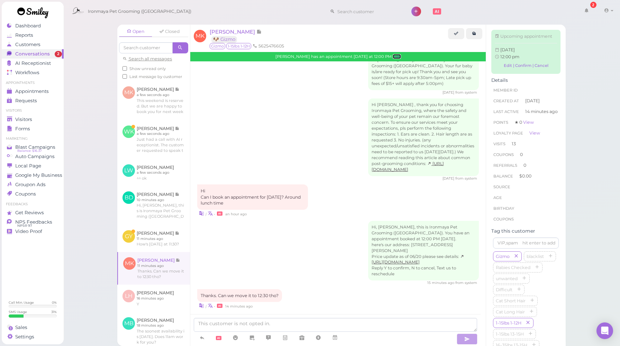
click at [393, 57] on link "Edit" at bounding box center [397, 56] width 8 height 5
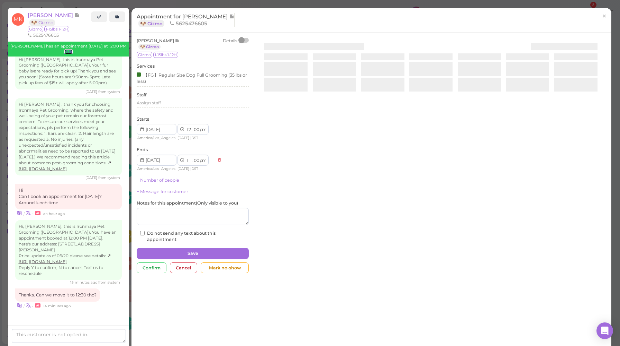
scroll to position [973, 0]
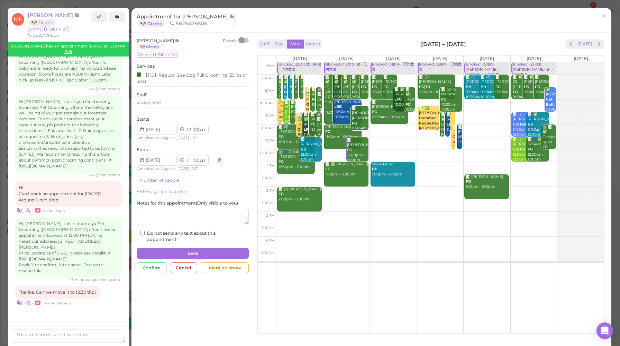
click at [196, 131] on select "00 05 10 15 20 25 30 35 40 45 50 55" at bounding box center [196, 129] width 7 height 7
select select "30"
click at [193, 127] on select "00 05 10 15 20 25 30 35 40 45 50 55" at bounding box center [196, 129] width 7 height 7
select select "30"
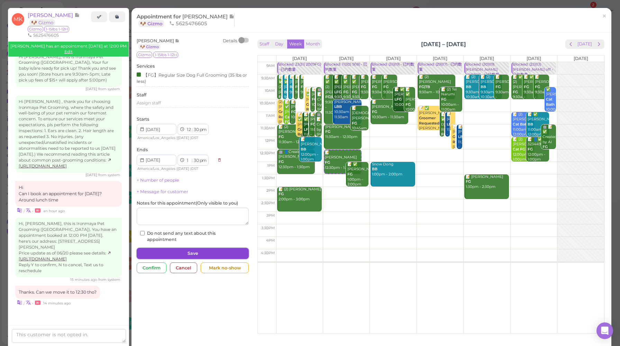
click at [194, 255] on button "Save" at bounding box center [193, 253] width 112 height 11
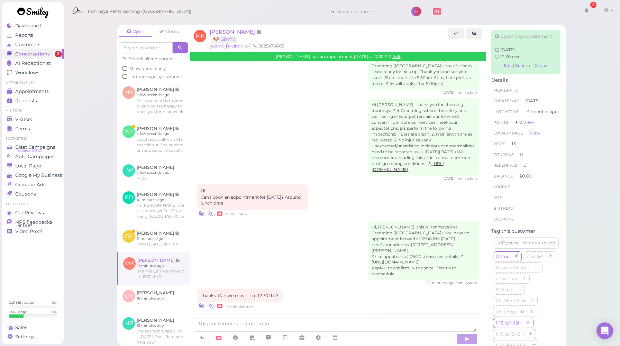
scroll to position [1024, 0]
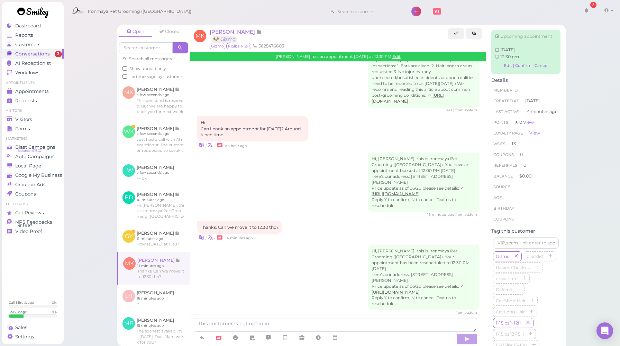
click at [325, 222] on div "Thanks. Can we move it to 12:30 tho? | • 14 minutes ago" at bounding box center [338, 231] width 282 height 20
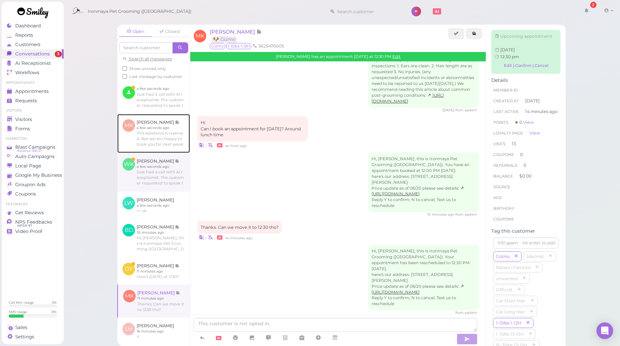
click at [144, 153] on link at bounding box center [153, 133] width 73 height 39
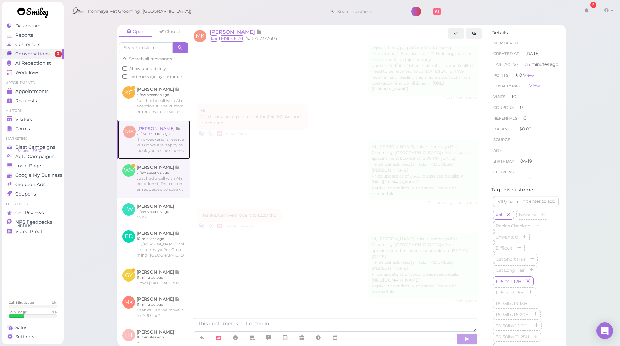
scroll to position [956, 0]
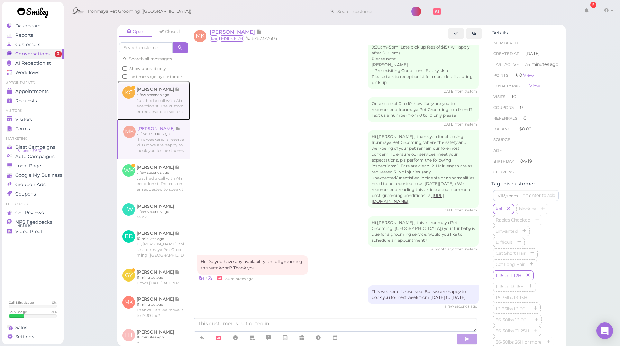
click at [152, 120] on link at bounding box center [153, 100] width 73 height 39
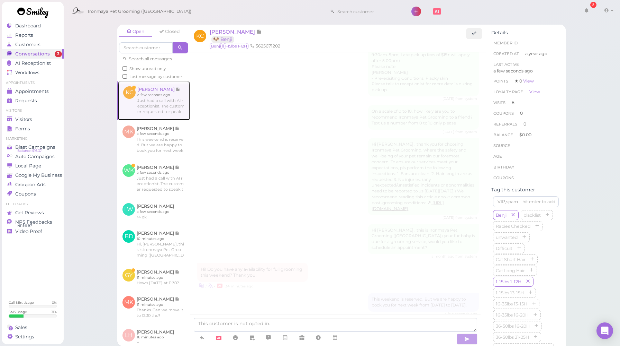
scroll to position [954, 0]
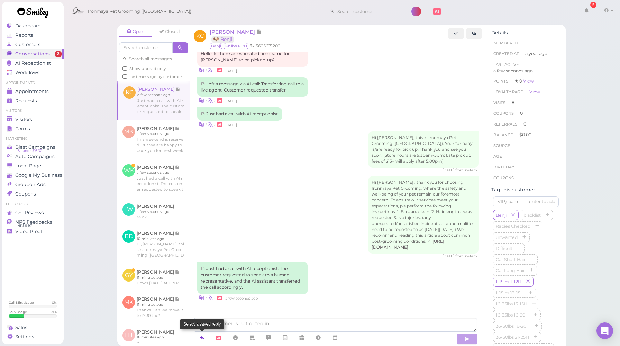
click at [201, 337] on icon at bounding box center [202, 337] width 6 height 7
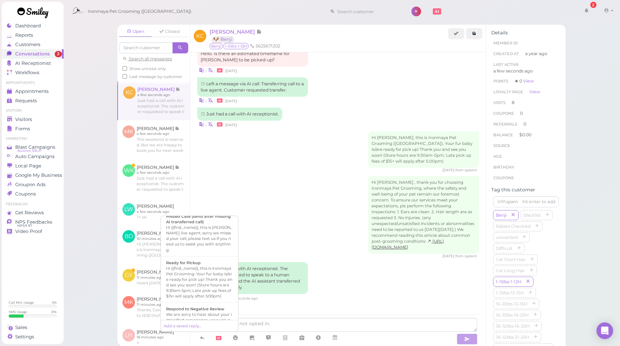
scroll to position [258, 0]
click at [206, 251] on div "Hi {{first_name}}, this is [PERSON_NAME] live agent, sorry we missed your call,…" at bounding box center [199, 237] width 67 height 28
type textarea "Hi {{first_name}}, this is [PERSON_NAME] live agent, sorry we missed your call,…"
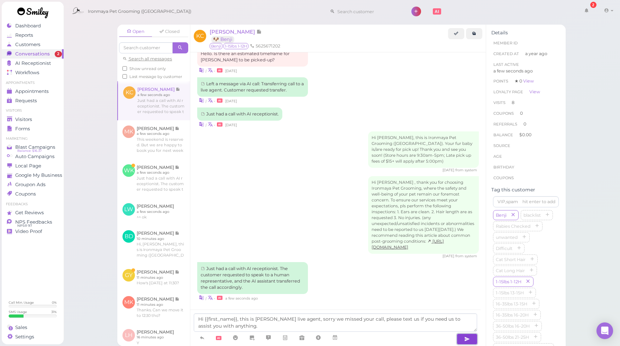
click at [465, 339] on icon "button" at bounding box center [468, 338] width 6 height 7
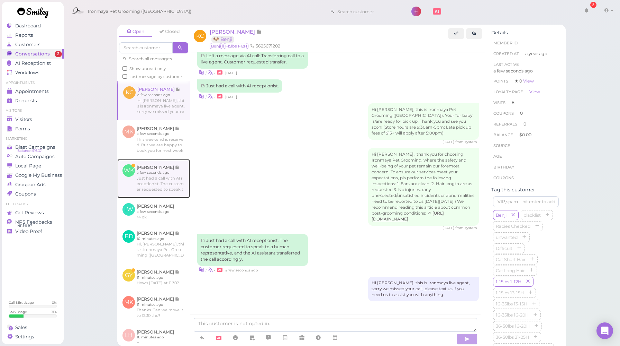
click at [162, 195] on link at bounding box center [153, 178] width 73 height 39
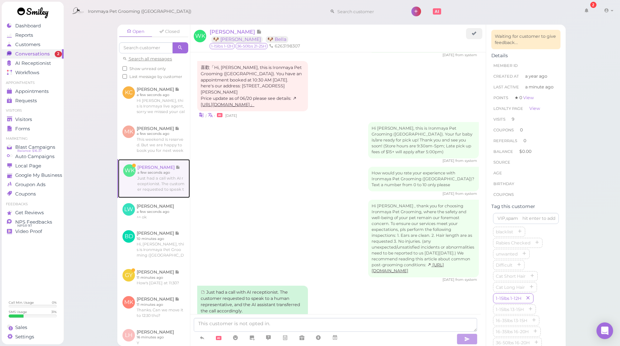
scroll to position [1016, 0]
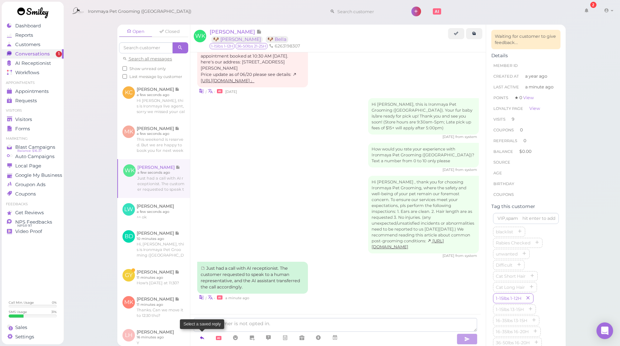
click at [205, 337] on icon at bounding box center [202, 337] width 6 height 7
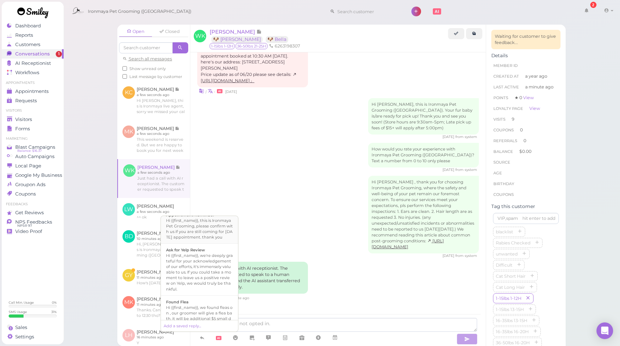
scroll to position [108, 0]
click at [199, 280] on div "Hi {{first_name}}, we're deeply grateful for your acknowledgement of our effort…" at bounding box center [199, 271] width 67 height 39
type textarea "Hi {{first_name}}, we're deeply grateful for your acknowledgement of our effort…"
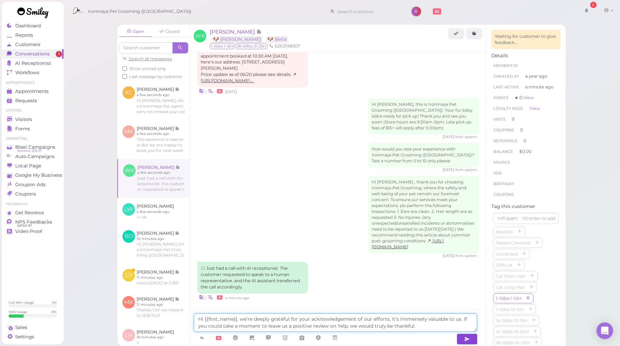
drag, startPoint x: 409, startPoint y: 327, endPoint x: 191, endPoint y: 319, distance: 218.0
click at [191, 319] on div "Hi {{first_name}}, we're deeply grateful for your acknowledgement of our effort…" at bounding box center [335, 327] width 290 height 36
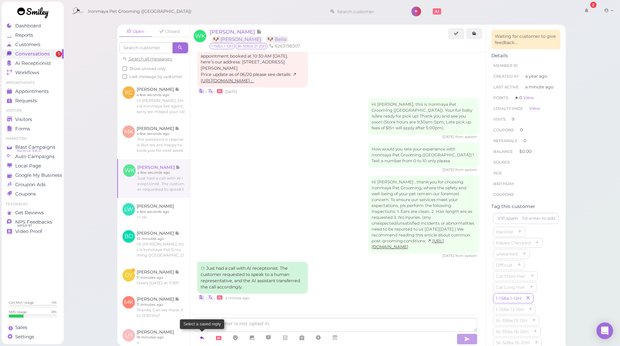
click at [199, 335] on icon at bounding box center [202, 337] width 6 height 7
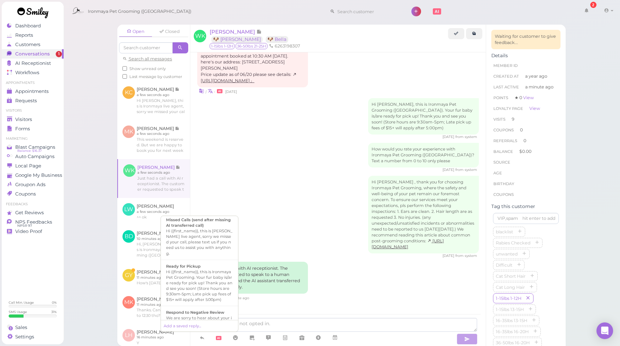
scroll to position [254, 0]
click at [206, 255] on div "Hi {{first_name}}, this is [PERSON_NAME] live agent, sorry we missed your call,…" at bounding box center [199, 241] width 67 height 28
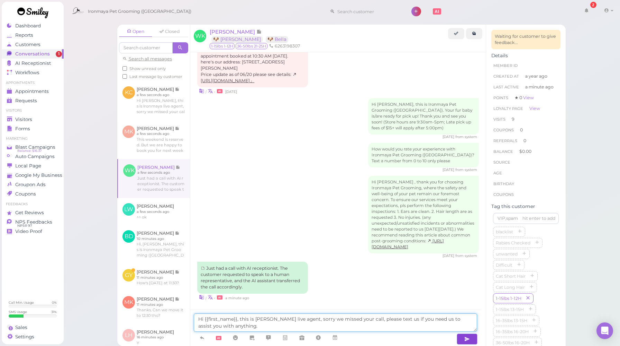
click at [303, 318] on textarea "Hi {{first_name}}, this is [PERSON_NAME] live agent, sorry we missed your call,…" at bounding box center [336, 322] width 284 height 18
drag, startPoint x: 303, startPoint y: 319, endPoint x: 342, endPoint y: 321, distance: 38.8
click at [342, 321] on textarea "Hi {{first_name}}, this is [PERSON_NAME] live agent, sorry we missed your call,…" at bounding box center [336, 322] width 284 height 18
type textarea "Hi {{first_name}}, this is Ironmaya live agent, sorry we couldn't take your cal…"
click at [468, 338] on icon "button" at bounding box center [468, 338] width 6 height 7
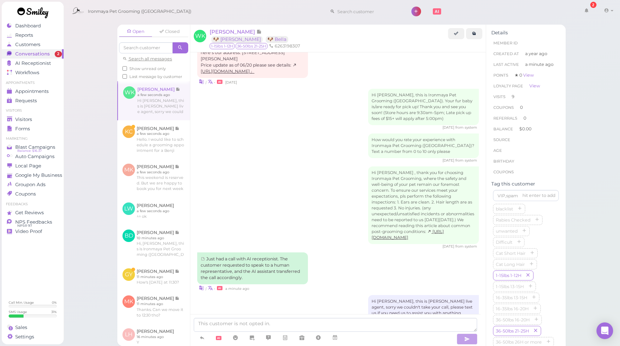
scroll to position [1048, 0]
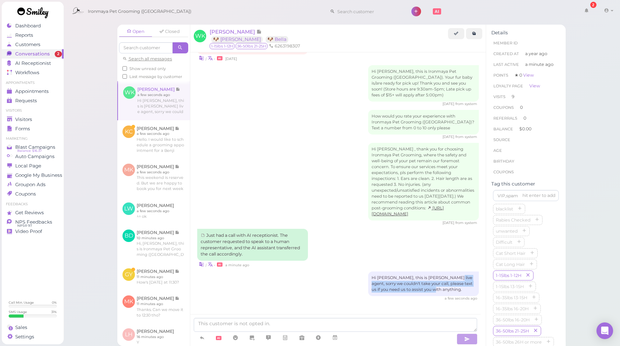
drag, startPoint x: 444, startPoint y: 277, endPoint x: 432, endPoint y: 289, distance: 16.4
click at [432, 289] on div "Hi [PERSON_NAME], this is [PERSON_NAME] live agent, sorry we couldn't take your…" at bounding box center [423, 283] width 111 height 25
copy div "sorry we couldn't take your call, please text us if you need us to assist you w…"
click at [245, 183] on div "Hi [PERSON_NAME] , thank you for choosing Ironmaya Pet Grooming, where the safe…" at bounding box center [338, 184] width 282 height 82
click at [298, 202] on div "Hi [PERSON_NAME] , thank you for choosing Ironmaya Pet Grooming, where the safe…" at bounding box center [338, 184] width 282 height 82
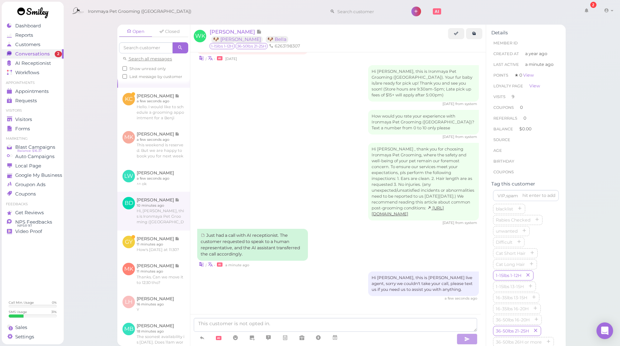
scroll to position [116, 0]
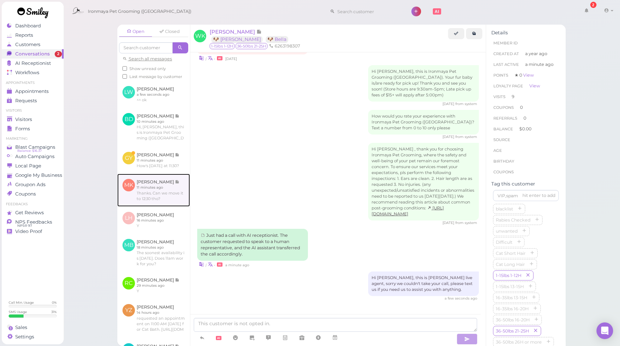
click at [157, 206] on link at bounding box center [153, 189] width 73 height 33
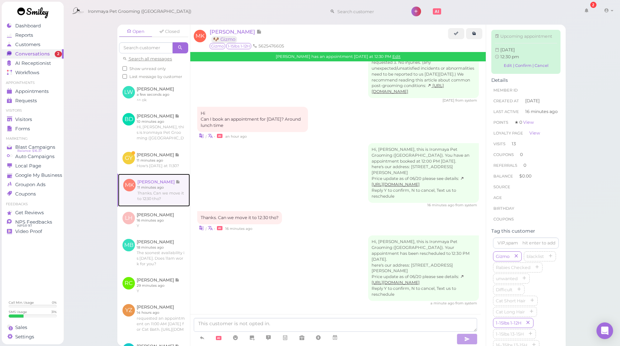
scroll to position [991, 0]
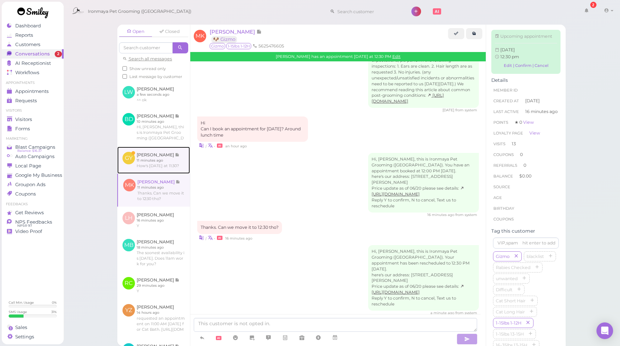
click at [158, 173] on link at bounding box center [153, 159] width 73 height 27
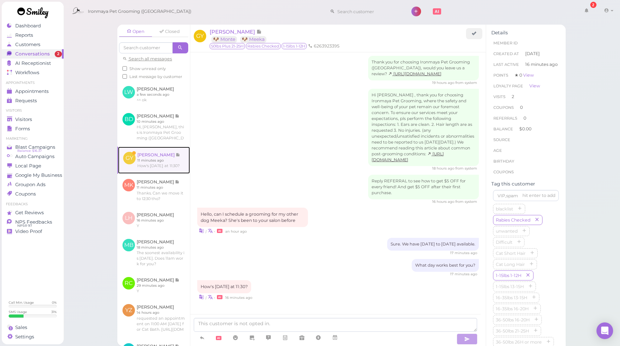
scroll to position [806, 0]
click at [336, 339] on icon at bounding box center [335, 337] width 6 height 7
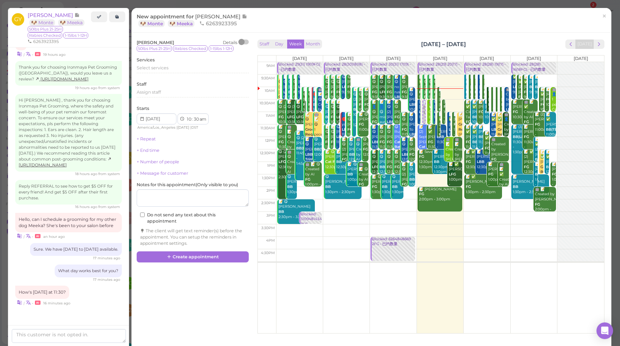
scroll to position [110, 0]
click at [596, 46] on span "next" at bounding box center [599, 44] width 7 height 7
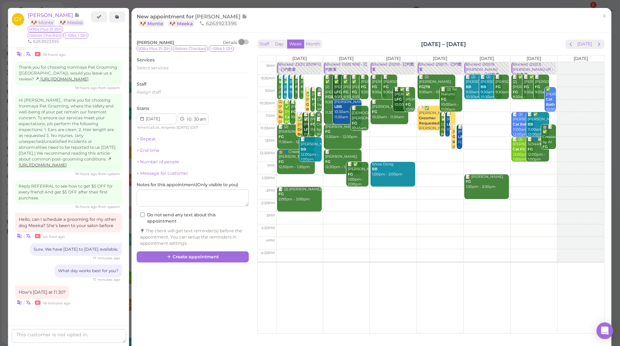
click at [376, 127] on td at bounding box center [440, 130] width 328 height 12
type input "[DATE]"
select select "11"
click at [159, 70] on span "Select services" at bounding box center [153, 67] width 32 height 5
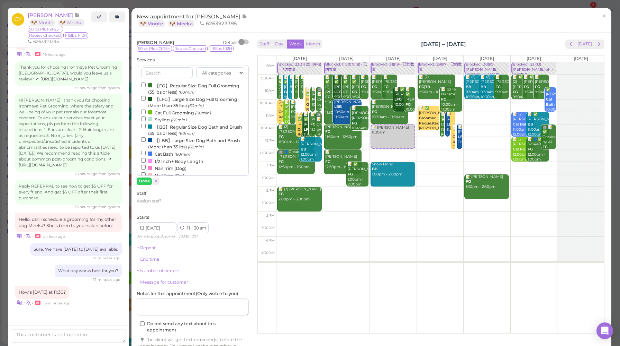
click at [169, 99] on label "【LFG】Large Size Dog Full Grooming (More than 35 lbs) (60min)" at bounding box center [192, 102] width 103 height 14
click at [146, 99] on input "【LFG】Large Size Dog Full Grooming (More than 35 lbs) (60min)" at bounding box center [143, 98] width 5 height 5
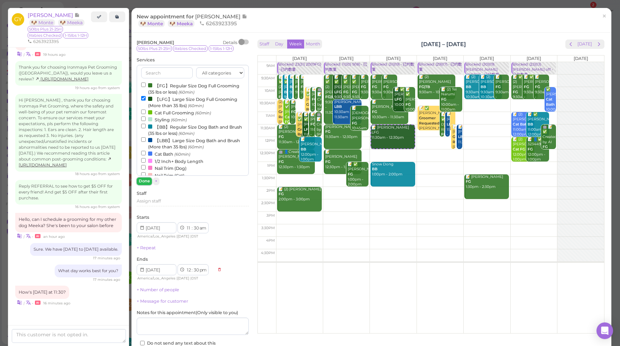
click at [146, 182] on button "Done" at bounding box center [144, 180] width 15 height 7
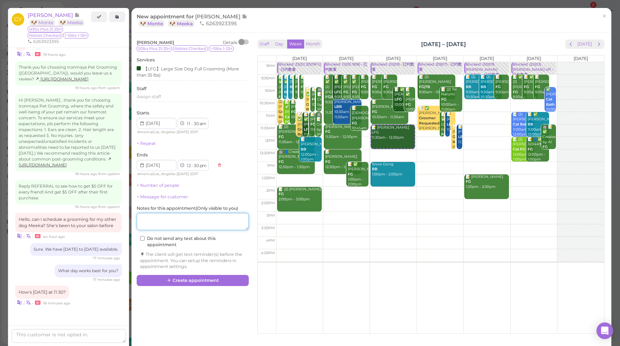
click at [165, 218] on textarea at bounding box center [193, 221] width 112 height 17
click at [252, 195] on div "Staff Day Week Month [DATE] – [DATE] [DATE] [DATE] [DATE] [DATE] [DATE] [DATE] …" at bounding box center [431, 185] width 358 height 294
click at [193, 283] on button "Create appointment" at bounding box center [193, 280] width 112 height 11
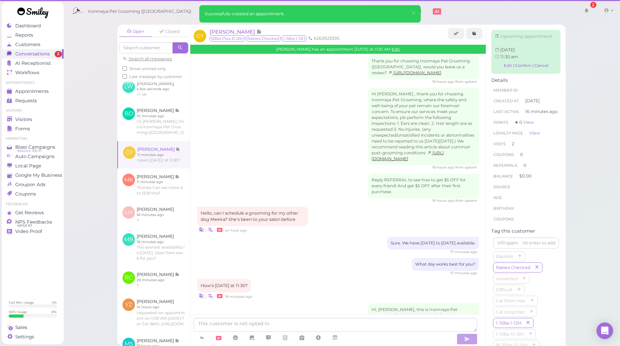
scroll to position [874, 0]
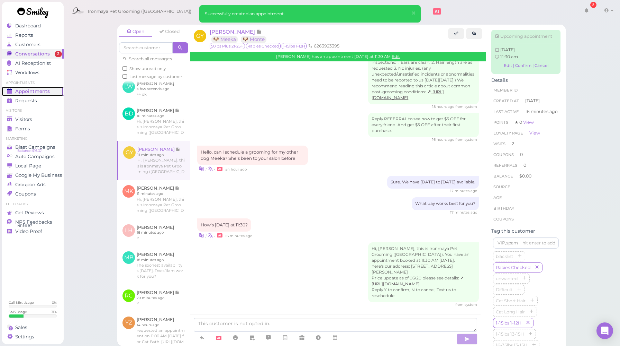
click at [35, 91] on span "Appointments" at bounding box center [32, 91] width 35 height 6
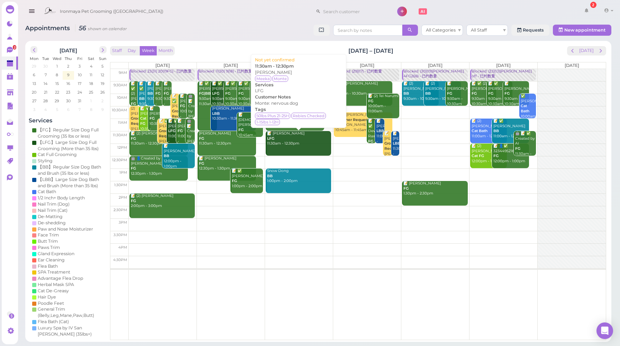
click at [287, 136] on div "📝 [PERSON_NAME] LFG 11:30am - 12:30pm" at bounding box center [299, 138] width 64 height 15
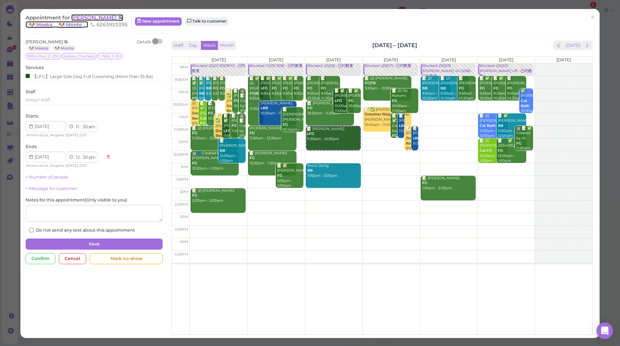
click at [93, 18] on span "[PERSON_NAME]" at bounding box center [94, 17] width 47 height 7
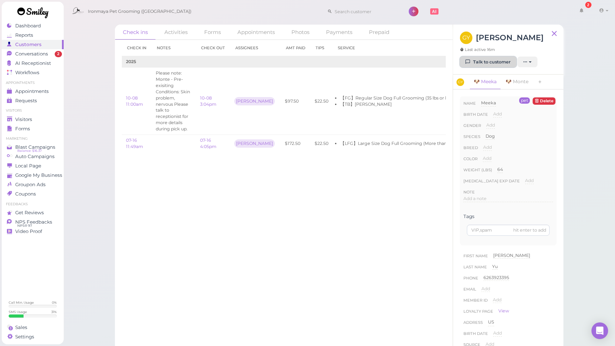
click at [477, 61] on link "Talk to customer" at bounding box center [488, 61] width 56 height 11
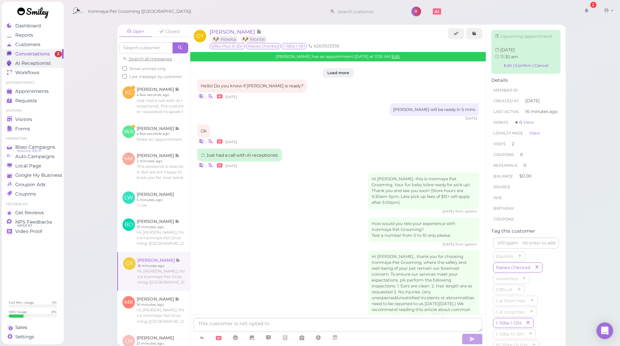
scroll to position [854, 0]
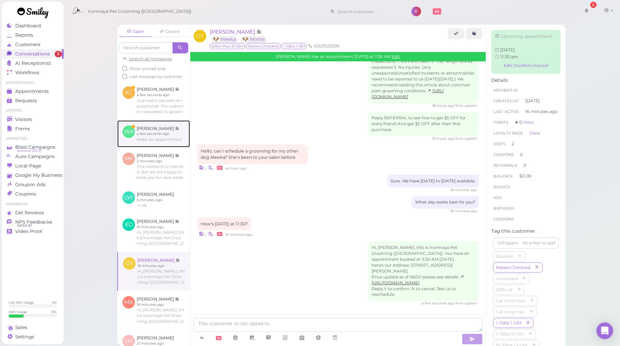
click at [161, 147] on link at bounding box center [153, 133] width 73 height 27
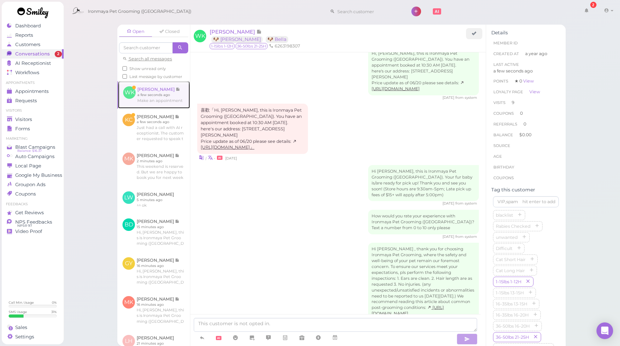
scroll to position [1001, 0]
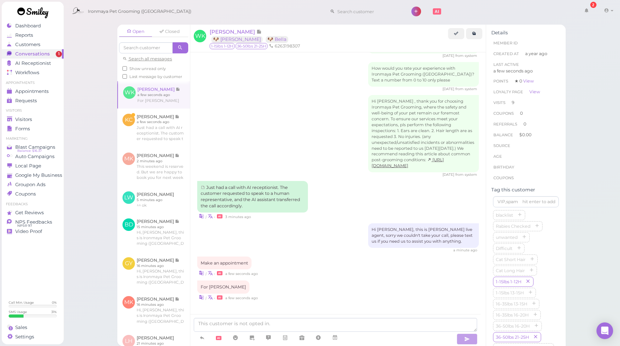
click at [339, 259] on div "Make an appointment | • a few seconds ago" at bounding box center [338, 266] width 282 height 20
click at [323, 323] on textarea at bounding box center [336, 325] width 284 height 14
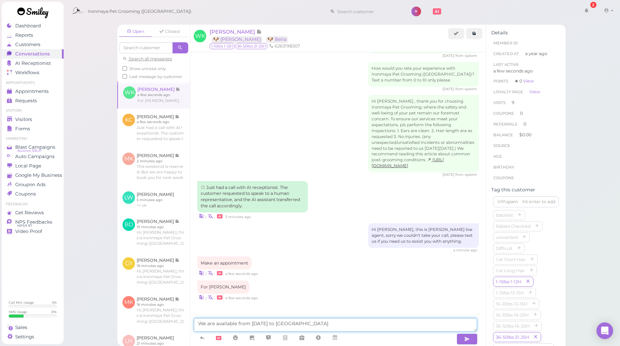
type textarea "We are available from [DATE] to [DATE]"
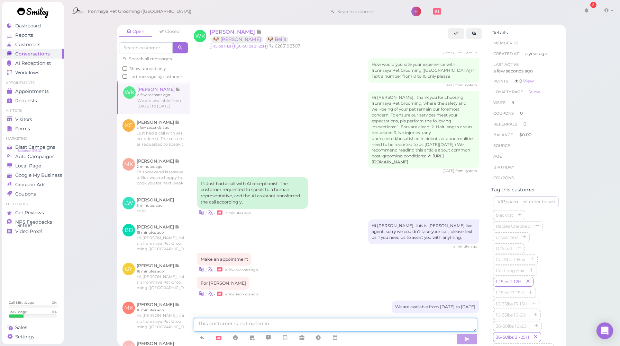
scroll to position [1017, 0]
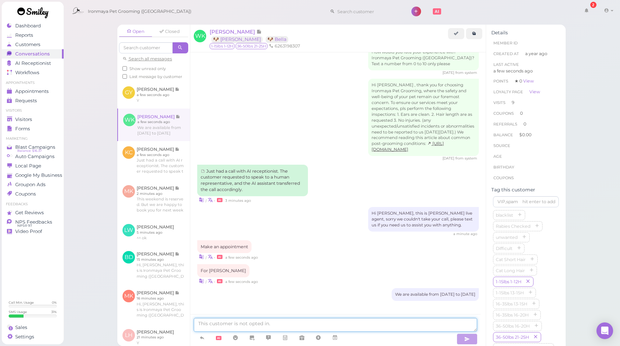
click at [276, 326] on textarea at bounding box center [336, 325] width 284 height 14
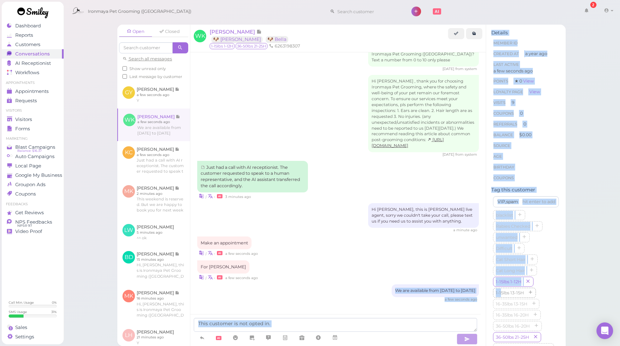
drag, startPoint x: 375, startPoint y: 295, endPoint x: 502, endPoint y: 296, distance: 127.4
click at [502, 296] on div "Open Closed Search all messages Show unread only Last message by customer GY [P…" at bounding box center [341, 185] width 449 height 321
click at [392, 297] on div "We are available from [DATE] to [DATE]" at bounding box center [435, 290] width 87 height 13
drag, startPoint x: 375, startPoint y: 294, endPoint x: 470, endPoint y: 294, distance: 95.2
click at [470, 294] on div "We are available from [DATE] to [DATE]" at bounding box center [435, 290] width 87 height 13
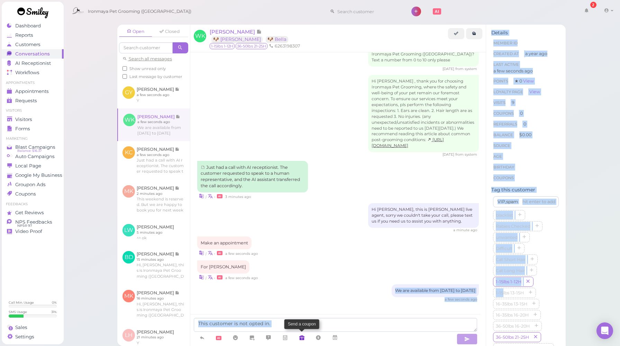
copy div "We are available from [DATE] to [DATE]"
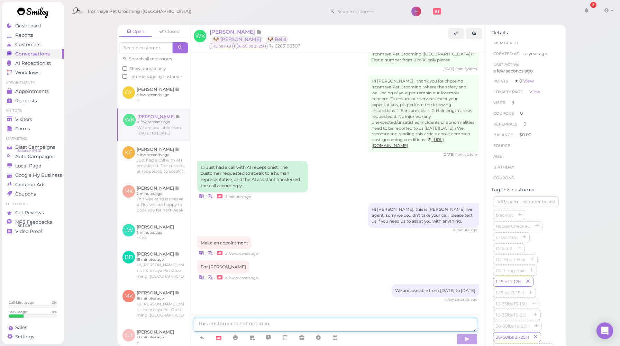
click at [299, 328] on textarea at bounding box center [336, 325] width 284 height 14
paste textarea "We are available from [DATE] to [DATE]"
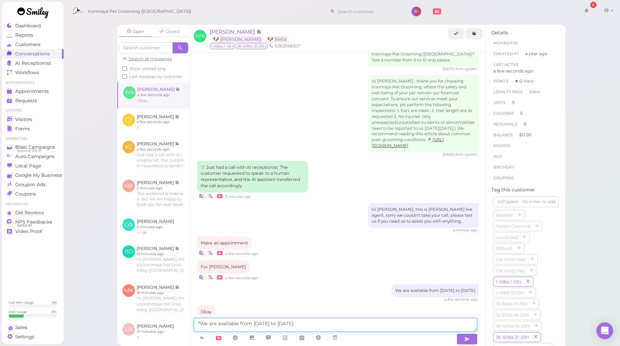
scroll to position [1046, 0]
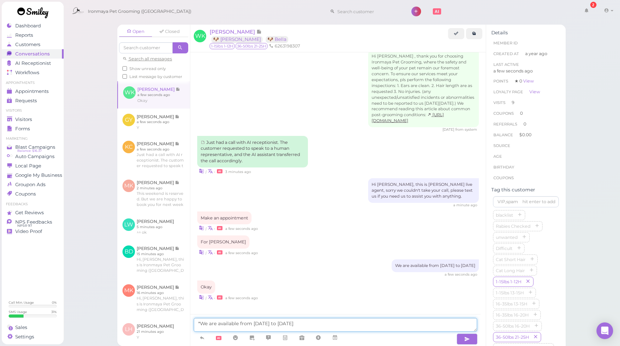
drag, startPoint x: 292, startPoint y: 323, endPoint x: 311, endPoint y: 323, distance: 19.4
click at [311, 323] on textarea "*We are available from [DATE] to [DATE]" at bounding box center [336, 325] width 284 height 14
type textarea "*We are available from [DATE] to [DATE]"
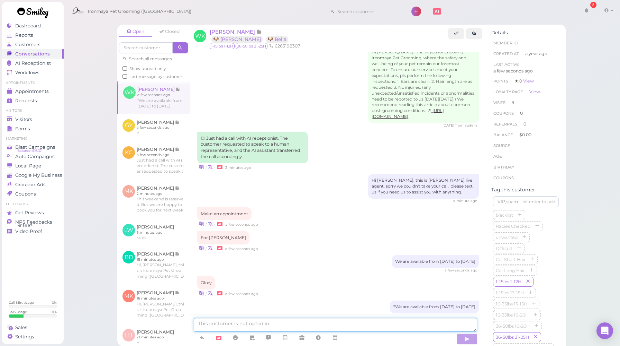
scroll to position [1063, 0]
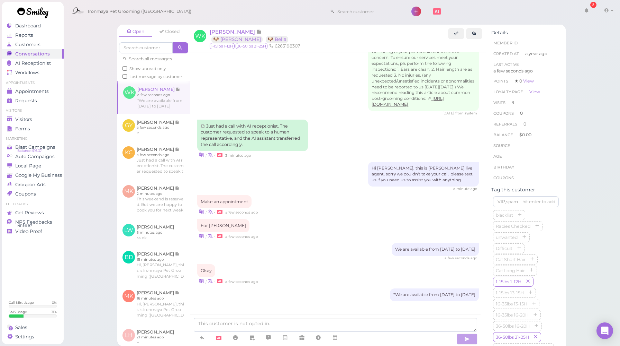
click at [324, 251] on div "We are available from [DATE] to [DATE] a few seconds ago" at bounding box center [338, 252] width 282 height 18
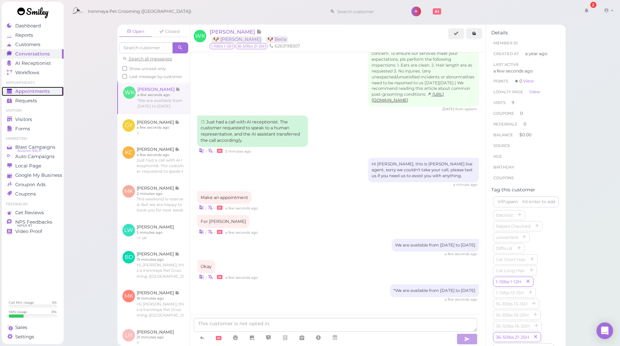
click at [34, 90] on span "Appointments" at bounding box center [32, 91] width 35 height 6
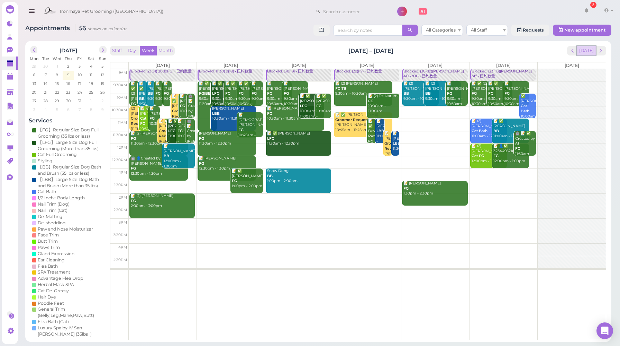
click at [591, 51] on button "[DATE]" at bounding box center [587, 50] width 19 height 9
